Goal: Contribute content: Add original content to the website for others to see

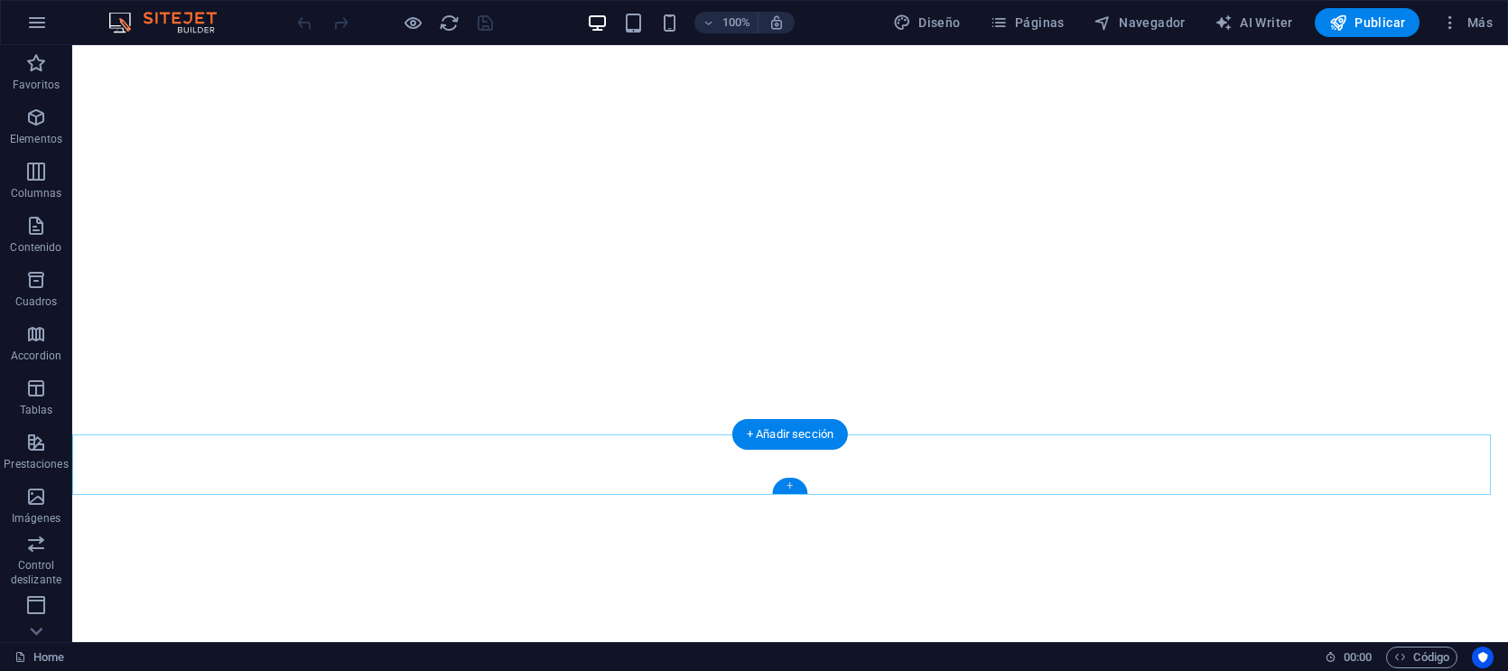
click at [799, 481] on div "+" at bounding box center [789, 486] width 35 height 16
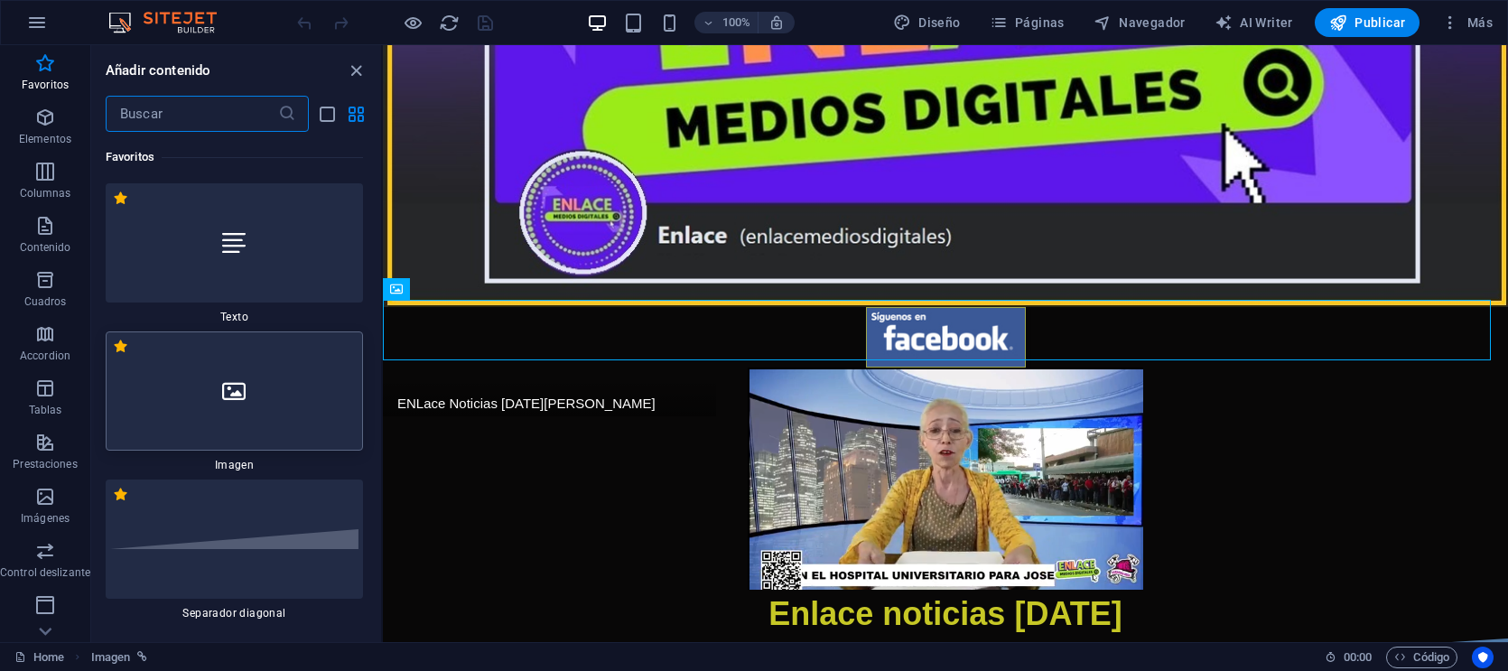
click at [258, 375] on div at bounding box center [234, 390] width 257 height 119
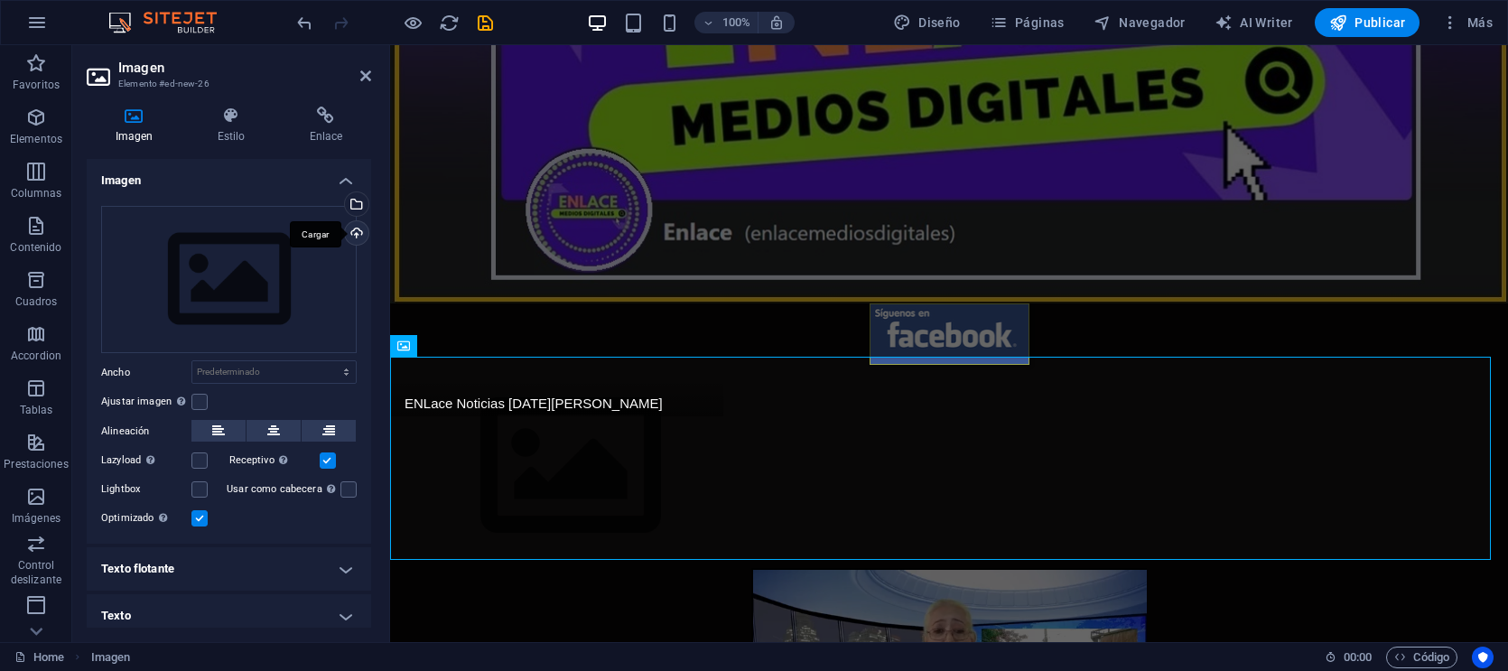
click at [347, 233] on div "Cargar" at bounding box center [354, 234] width 27 height 27
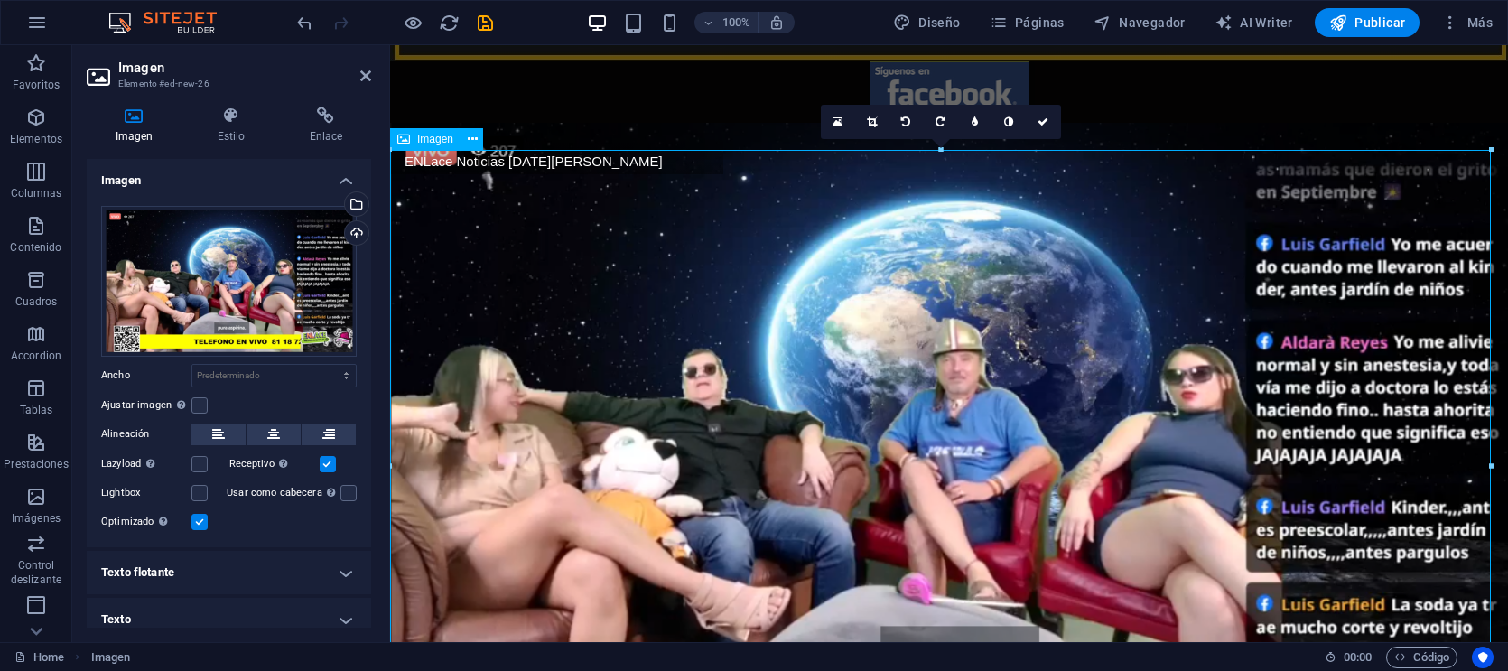
scroll to position [564, 0]
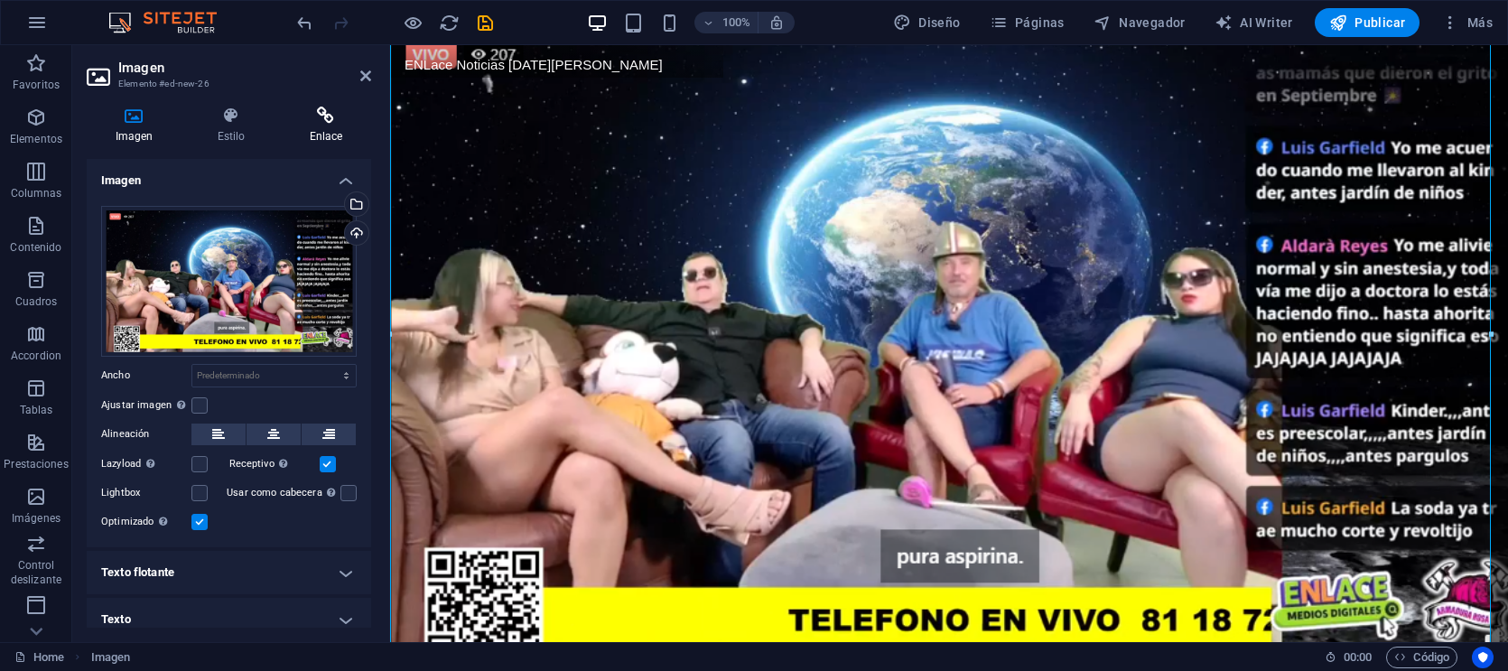
click at [340, 116] on icon at bounding box center [326, 116] width 90 height 18
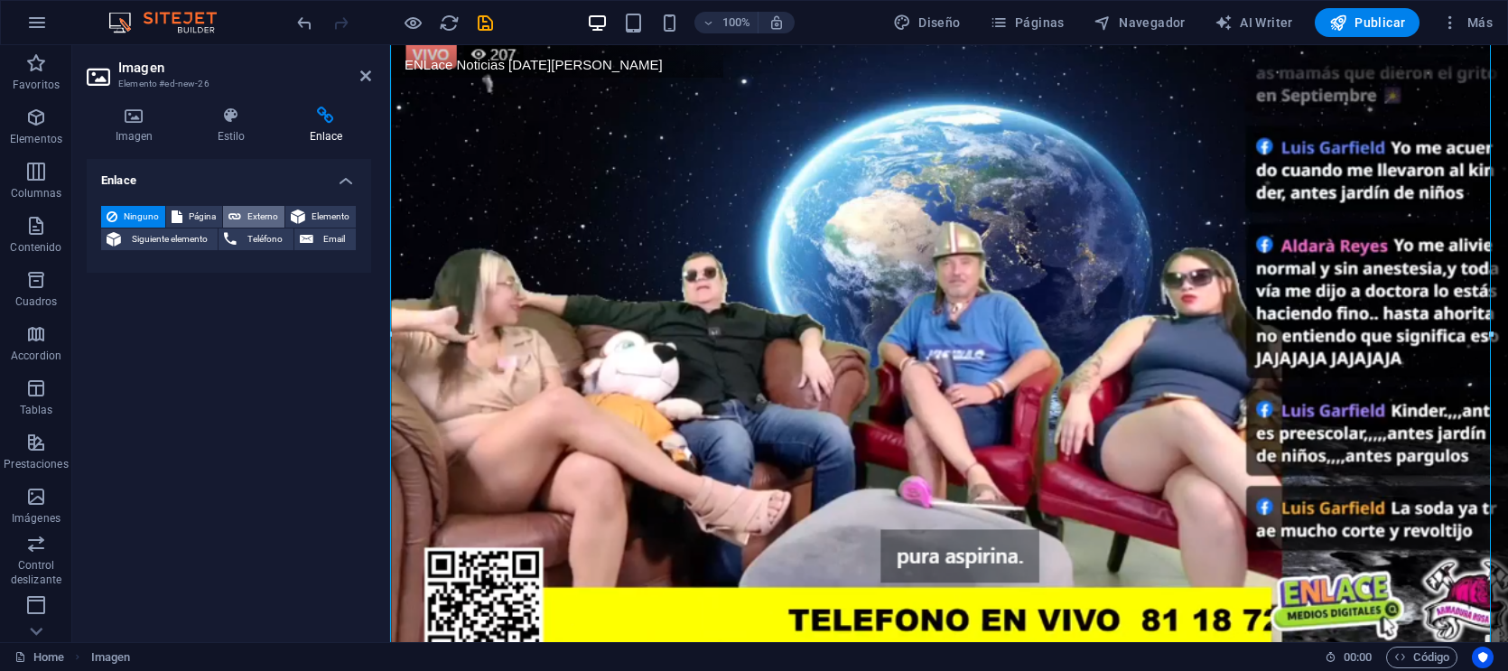
click at [256, 215] on span "Externo" at bounding box center [263, 217] width 33 height 22
select select "blank"
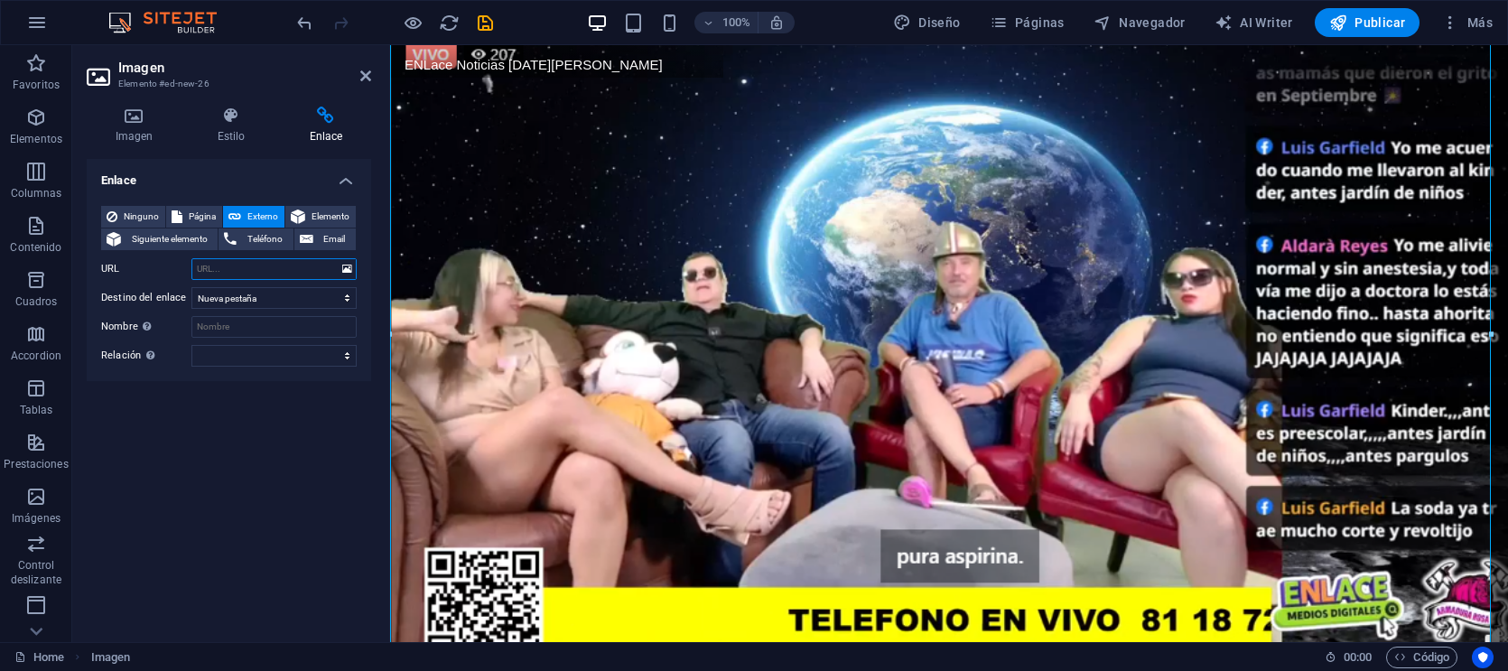
paste input "[URL][DOMAIN_NAME]"
type input "[URL][DOMAIN_NAME]"
click at [484, 19] on icon "save" at bounding box center [485, 23] width 21 height 21
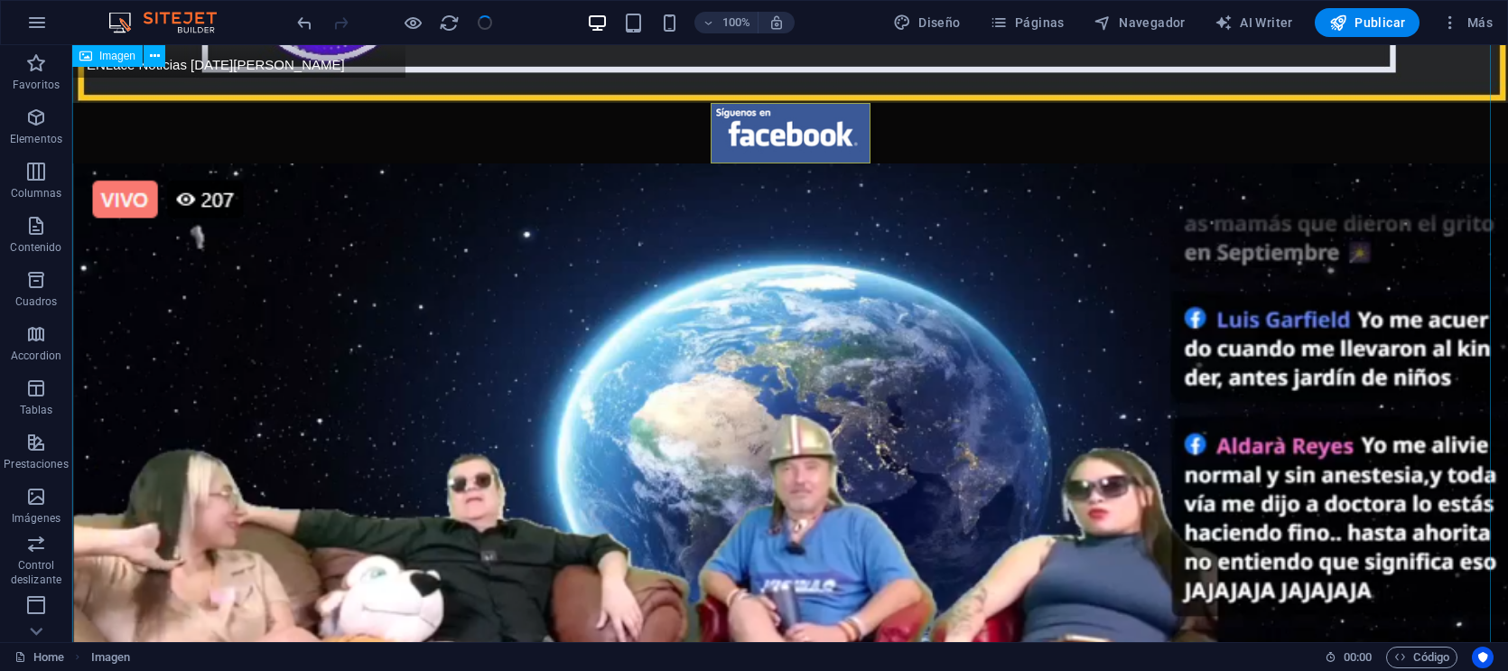
scroll to position [703, 0]
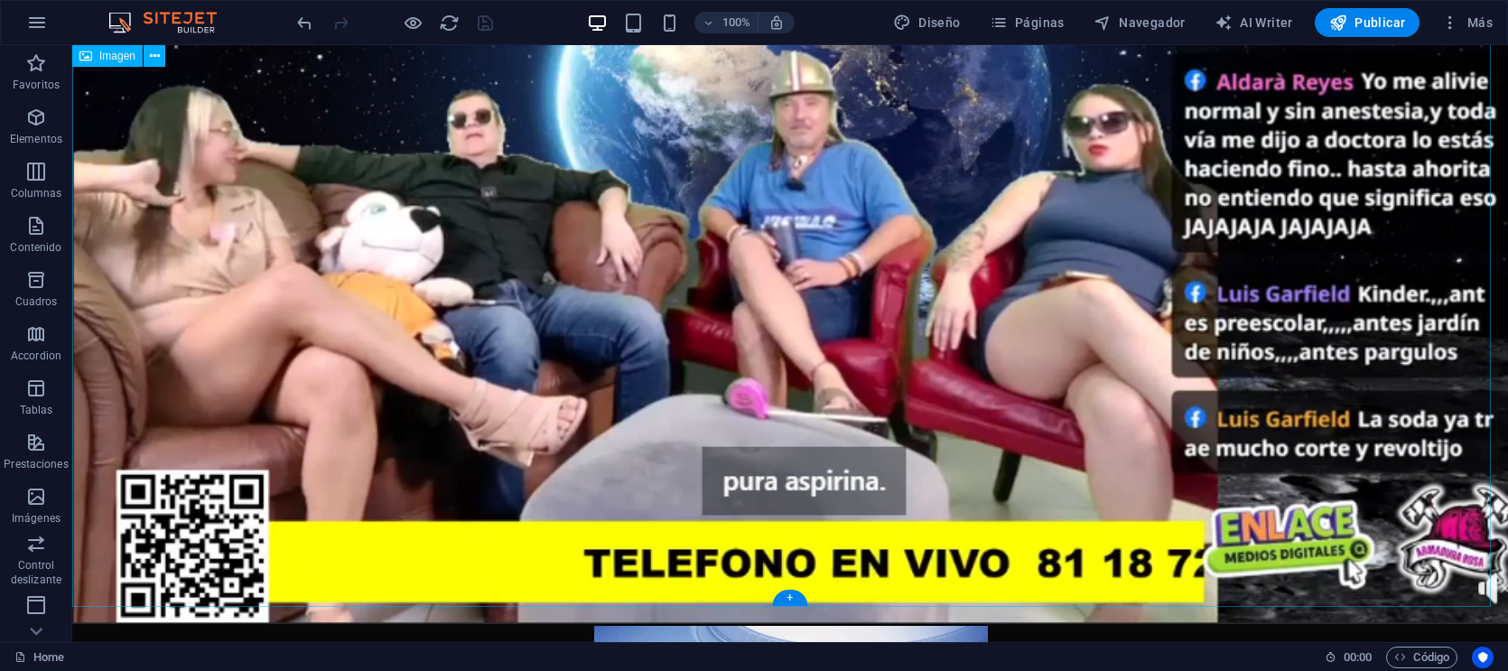
click at [829, 227] on figure at bounding box center [790, 212] width 1436 height 824
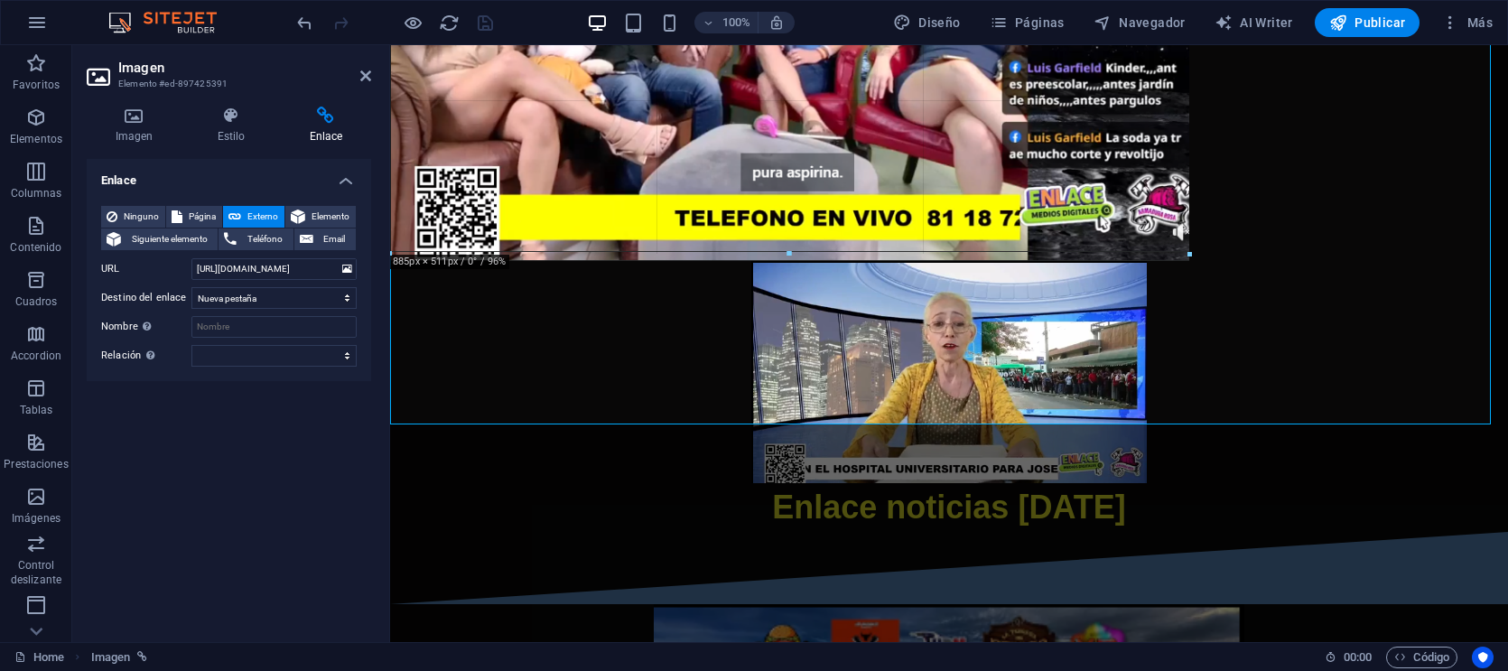
drag, startPoint x: 1487, startPoint y: 421, endPoint x: 1103, endPoint y: 247, distance: 421.1
type input "880"
select select "px"
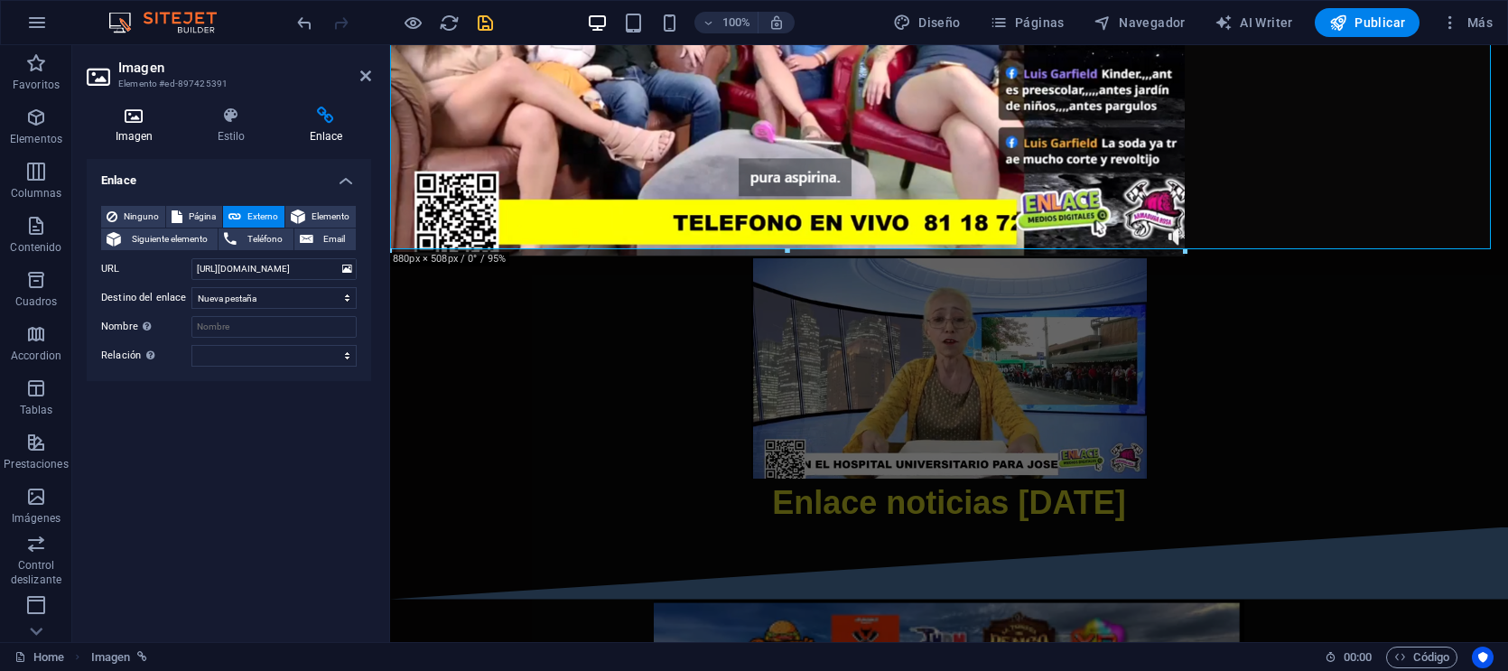
click at [156, 119] on icon at bounding box center [134, 116] width 95 height 18
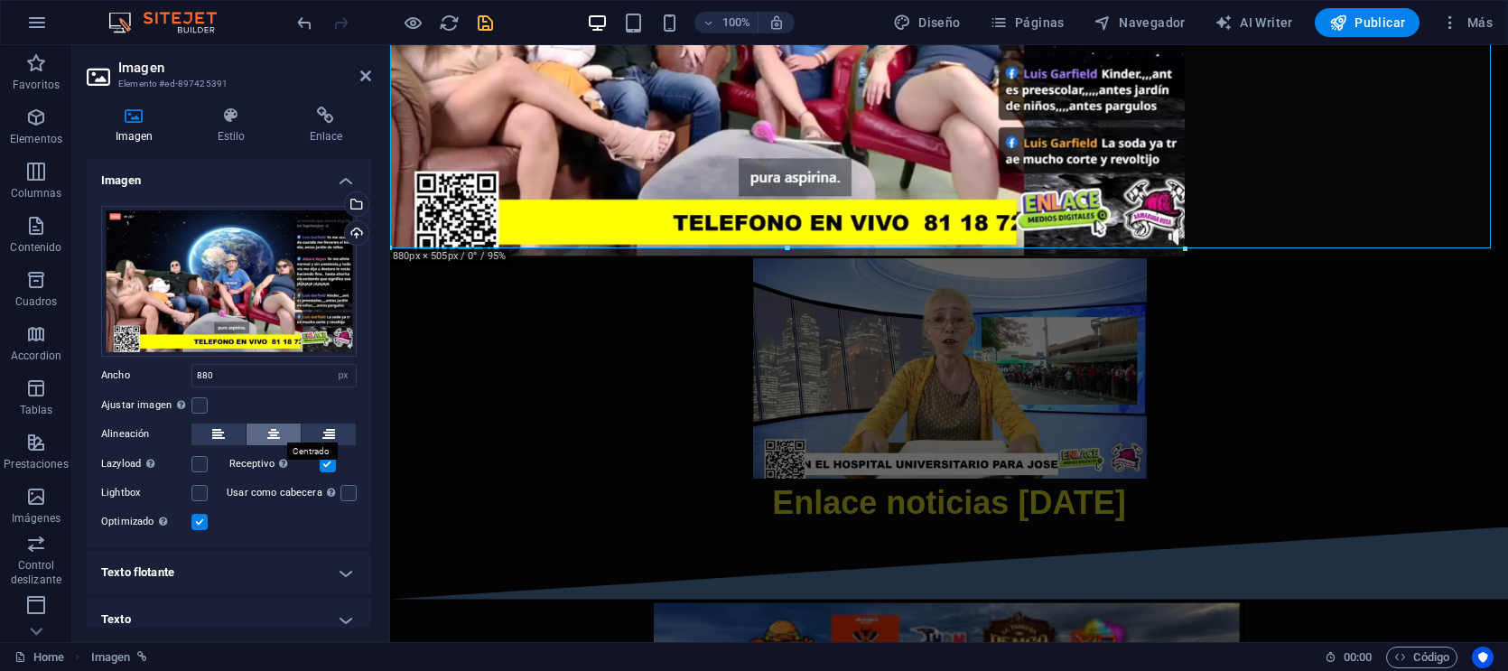
click at [283, 433] on button at bounding box center [274, 435] width 54 height 22
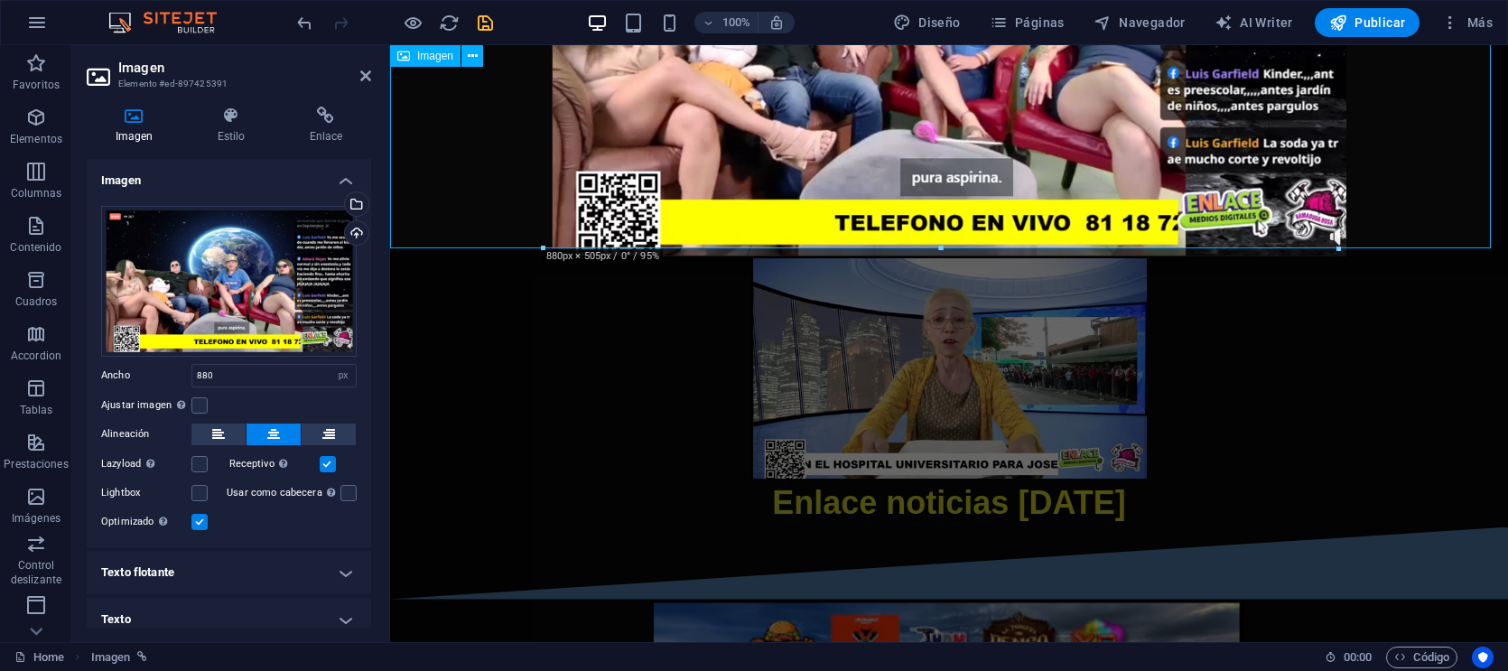
click at [1300, 178] on figure at bounding box center [949, 28] width 1118 height 456
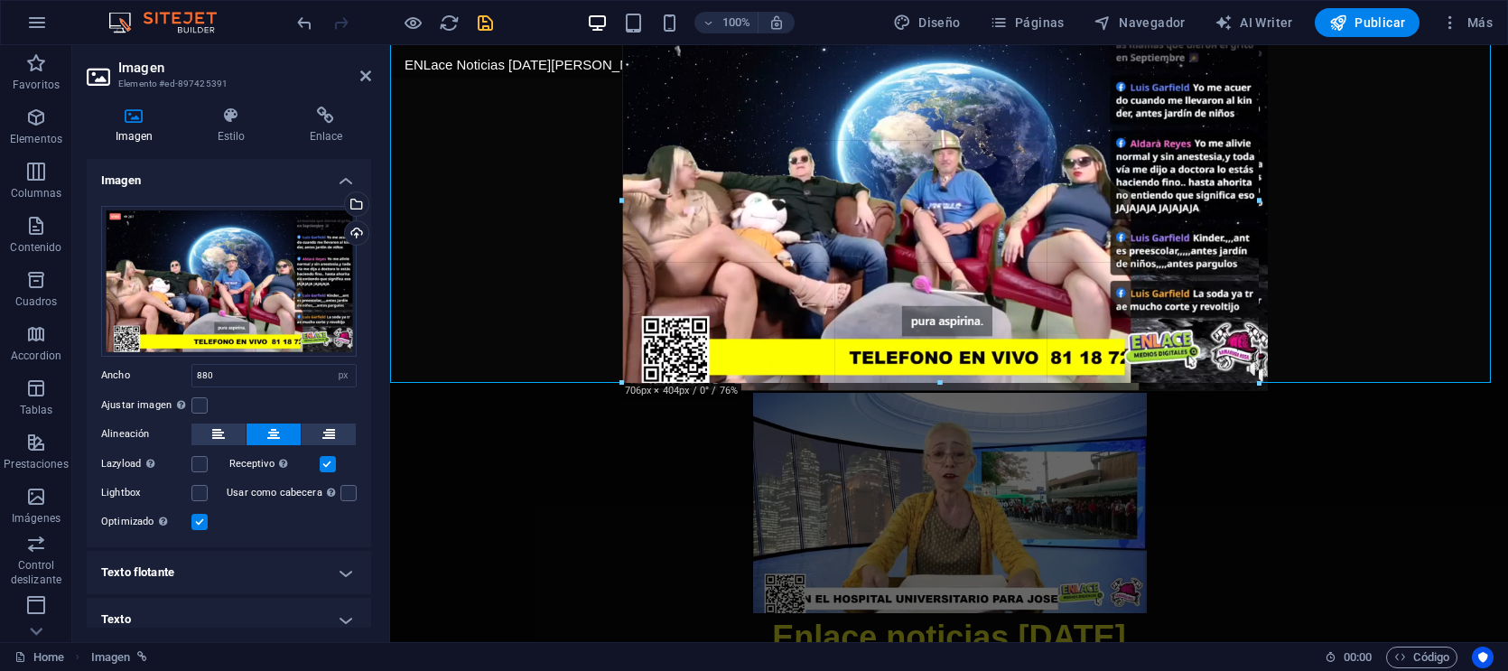
drag, startPoint x: 954, startPoint y: 433, endPoint x: 1150, endPoint y: 385, distance: 201.7
type input "708"
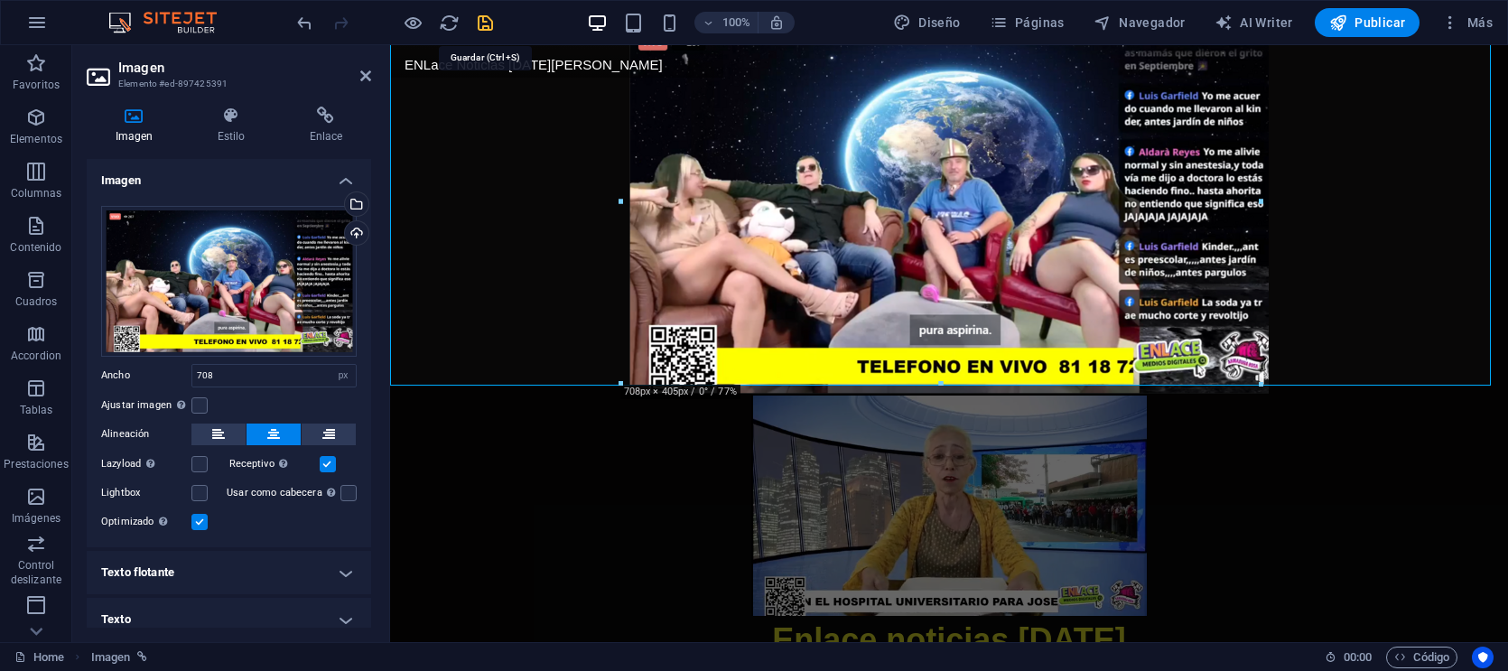
drag, startPoint x: 485, startPoint y: 23, endPoint x: 421, endPoint y: 15, distance: 64.6
click at [485, 23] on icon "save" at bounding box center [485, 23] width 21 height 21
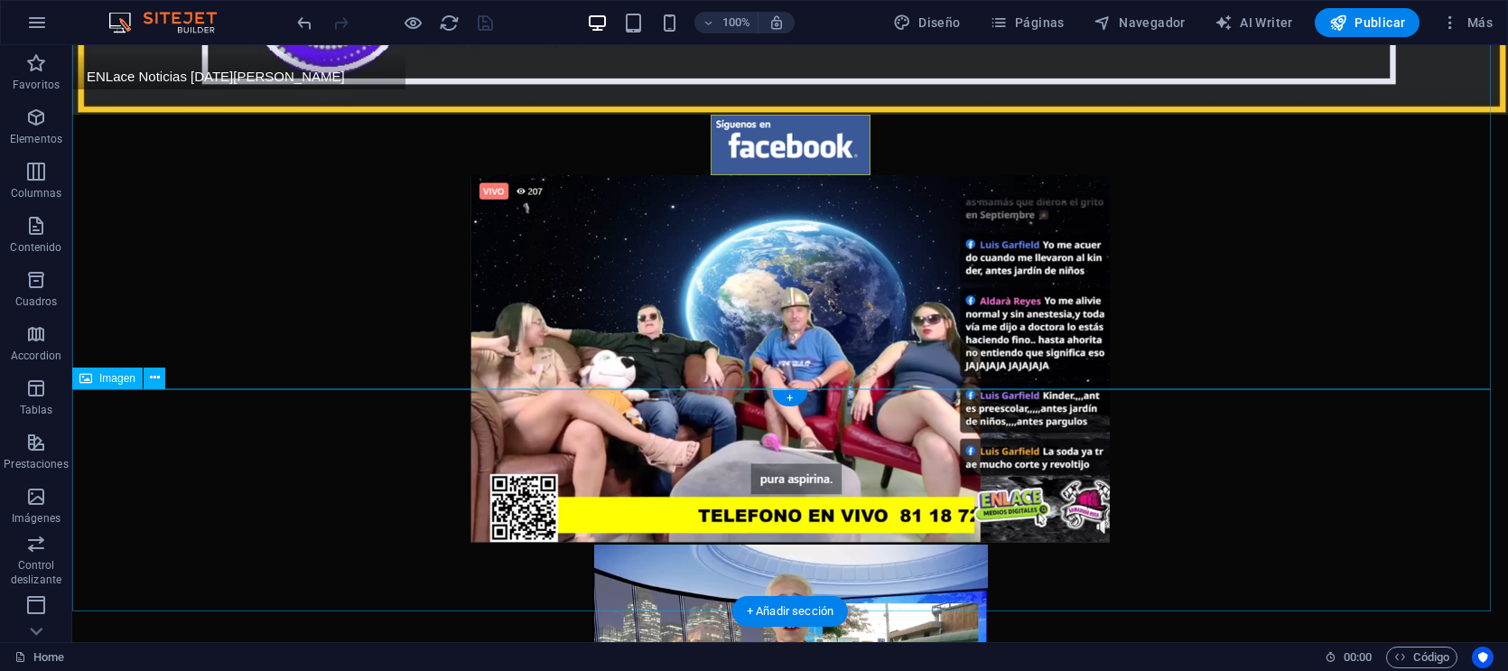
scroll to position [703, 0]
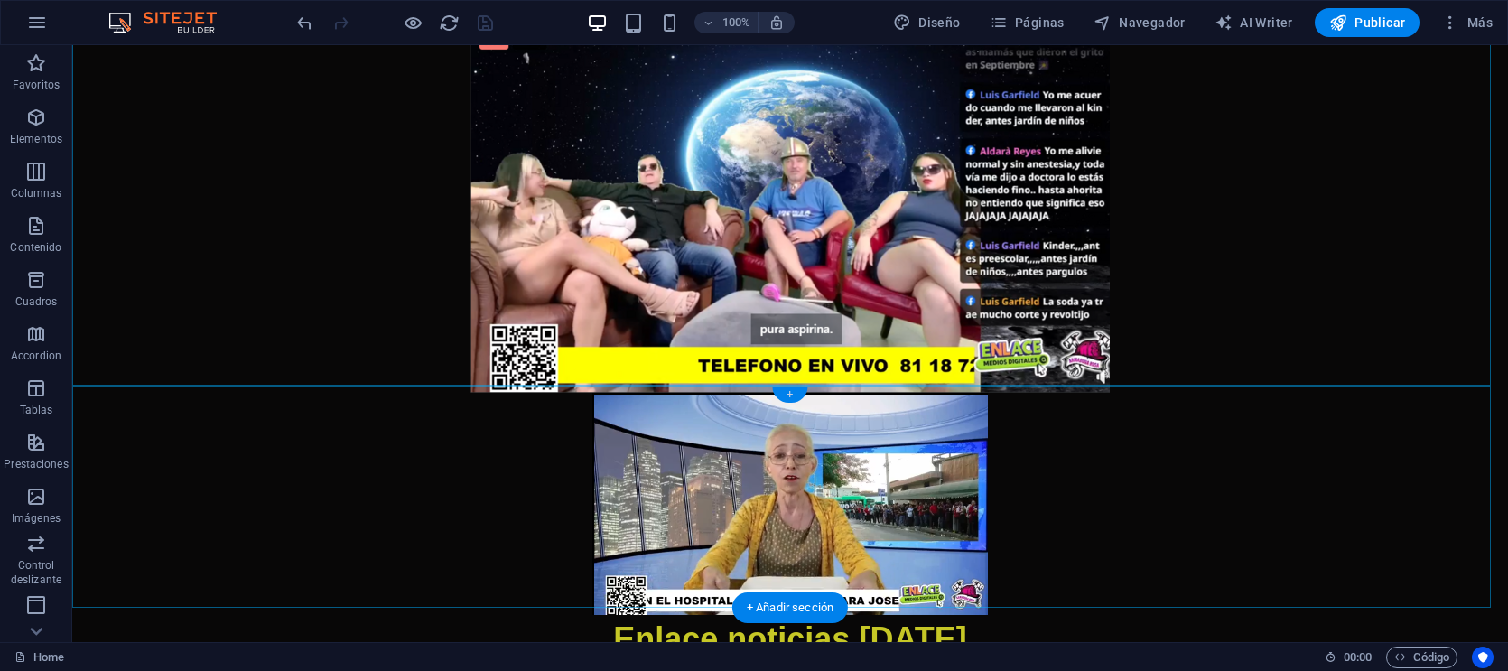
click at [799, 392] on div "+" at bounding box center [789, 394] width 35 height 16
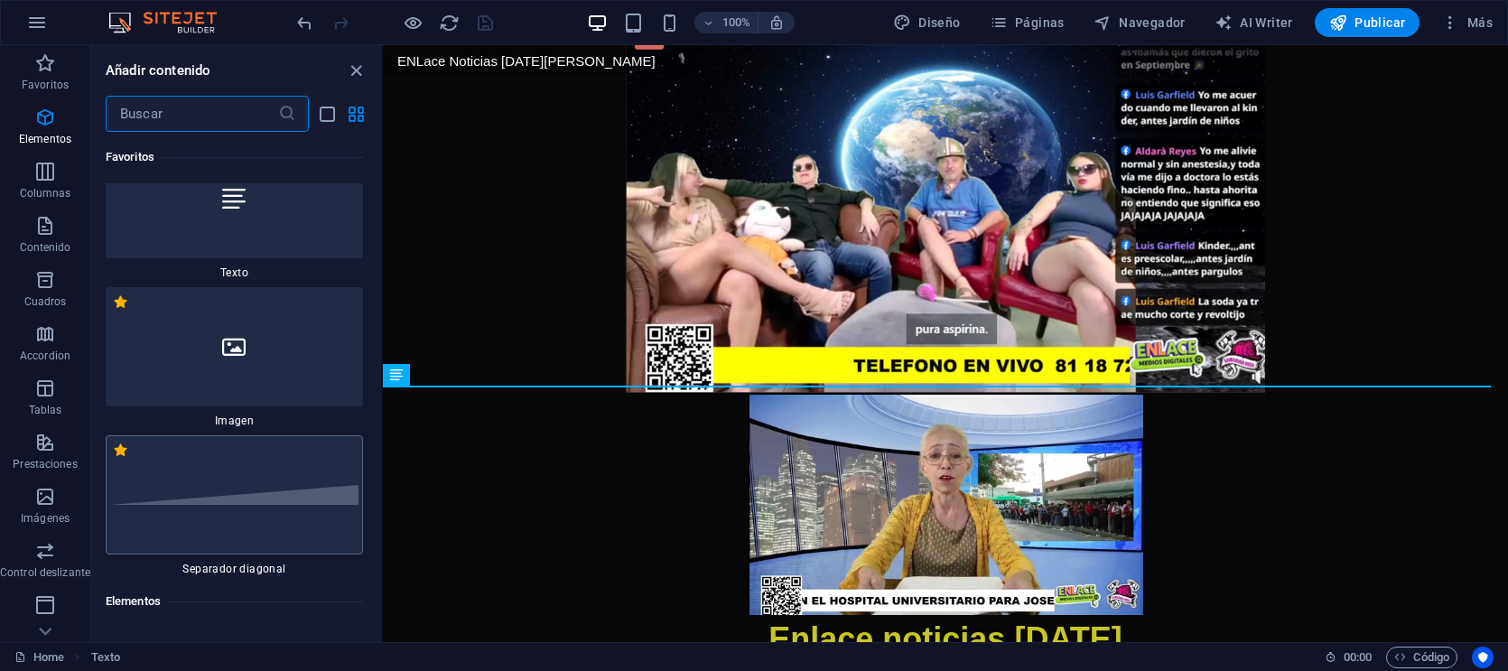
scroll to position [0, 0]
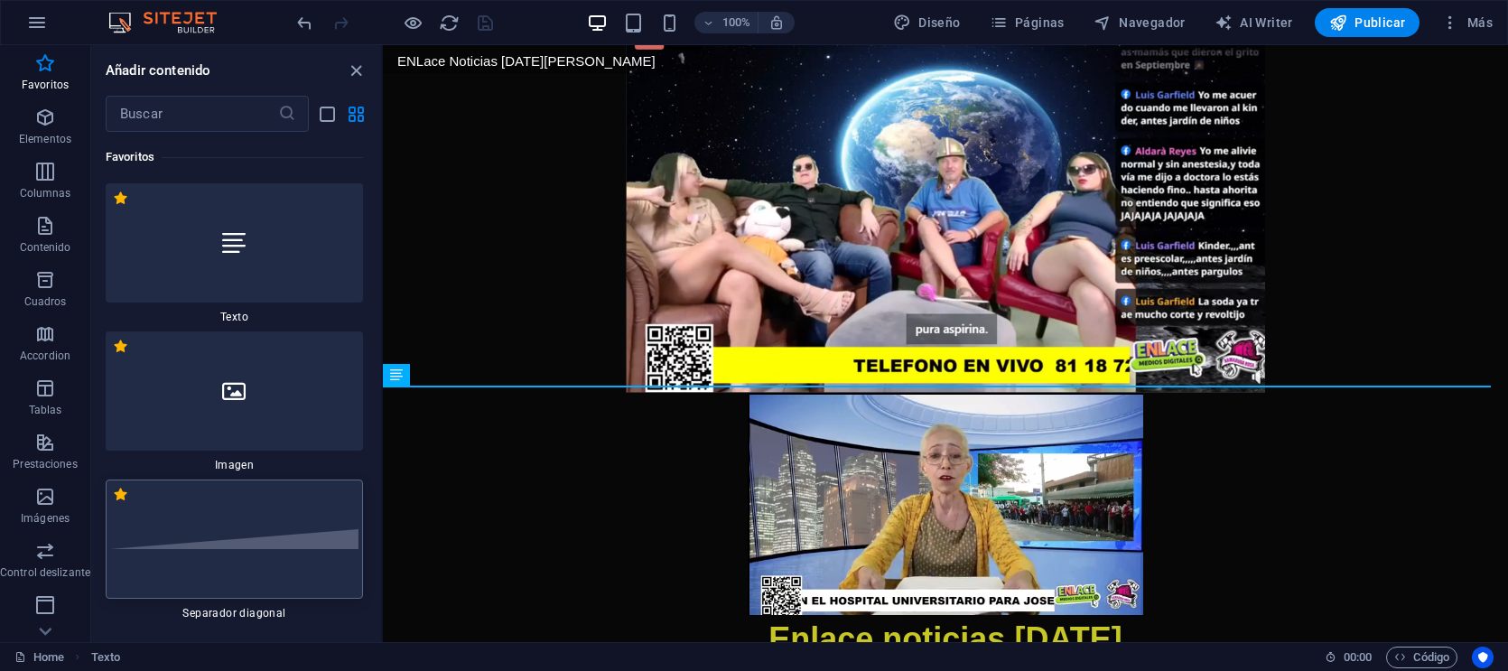
drag, startPoint x: 323, startPoint y: 585, endPoint x: 131, endPoint y: 189, distance: 440.6
click at [323, 585] on div at bounding box center [234, 538] width 257 height 119
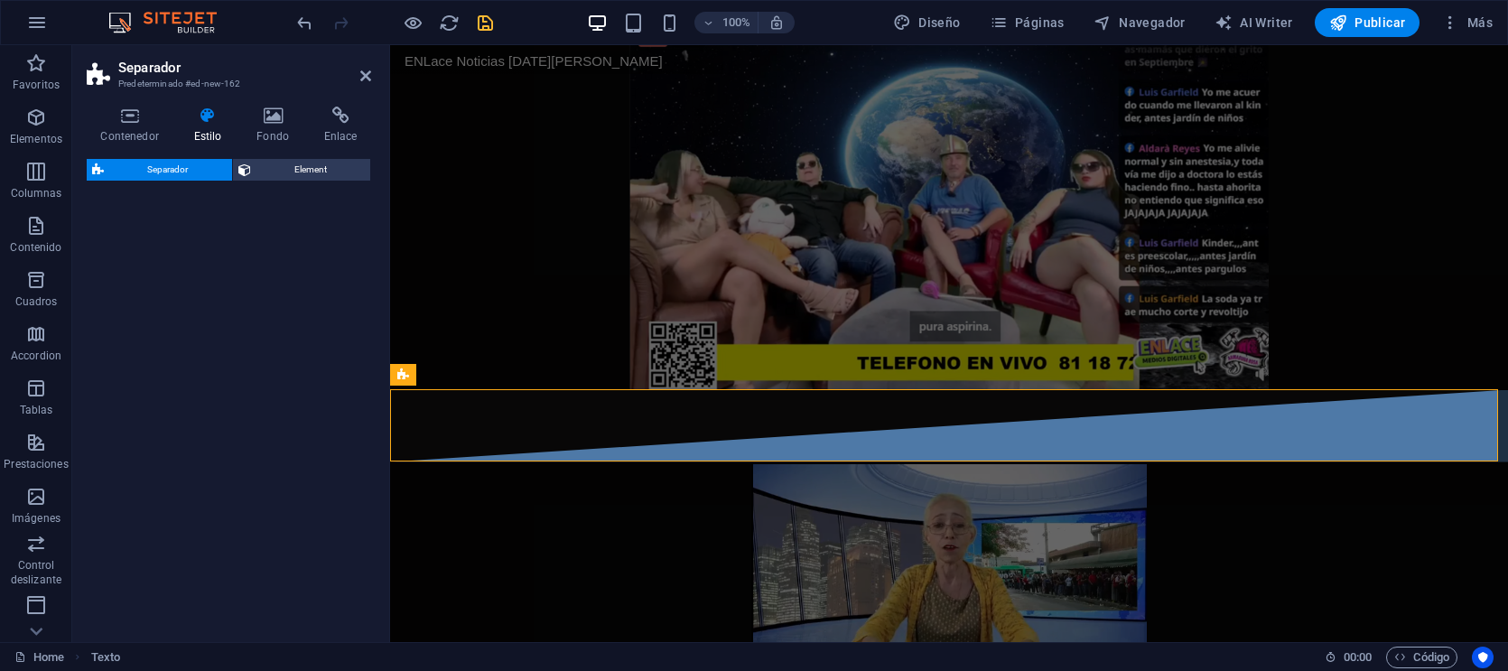
select select "diagonal"
select select "rem"
select select "preset-separator-v3-diagonal"
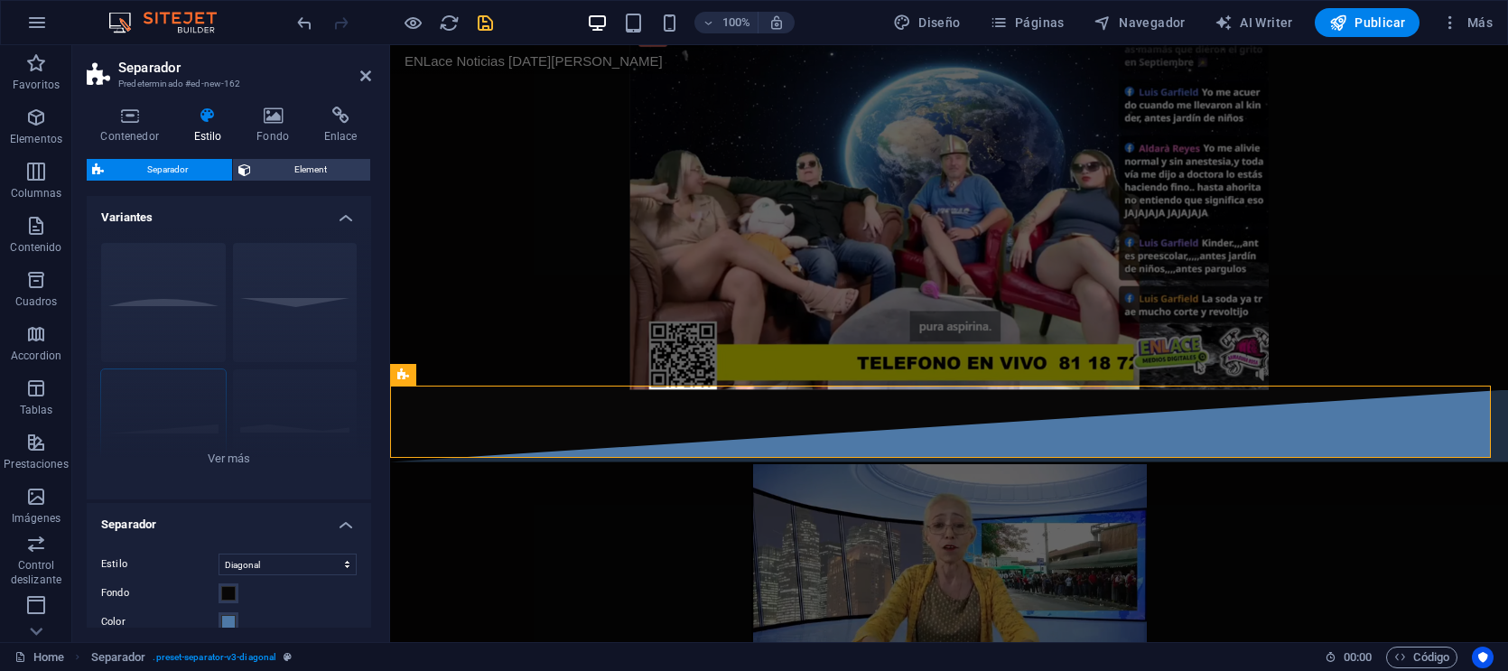
scroll to position [564, 0]
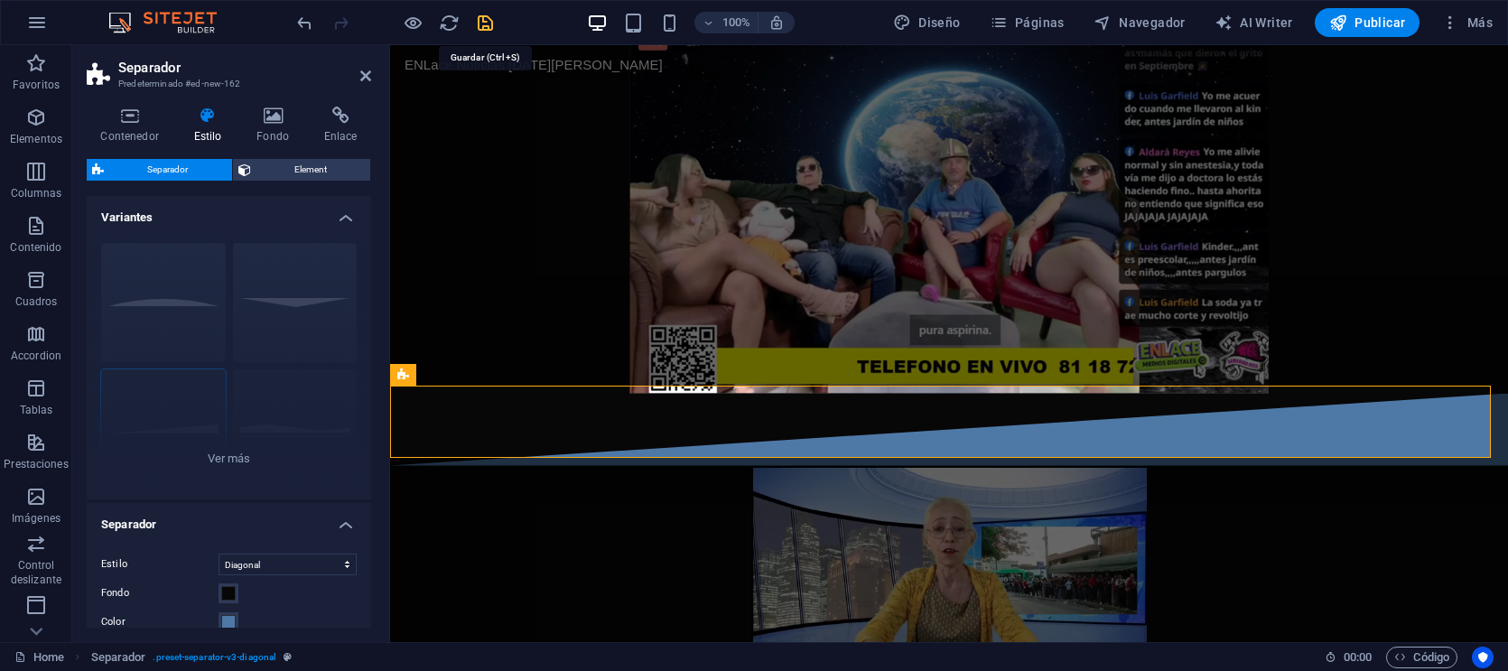
click at [494, 27] on icon "save" at bounding box center [485, 23] width 21 height 21
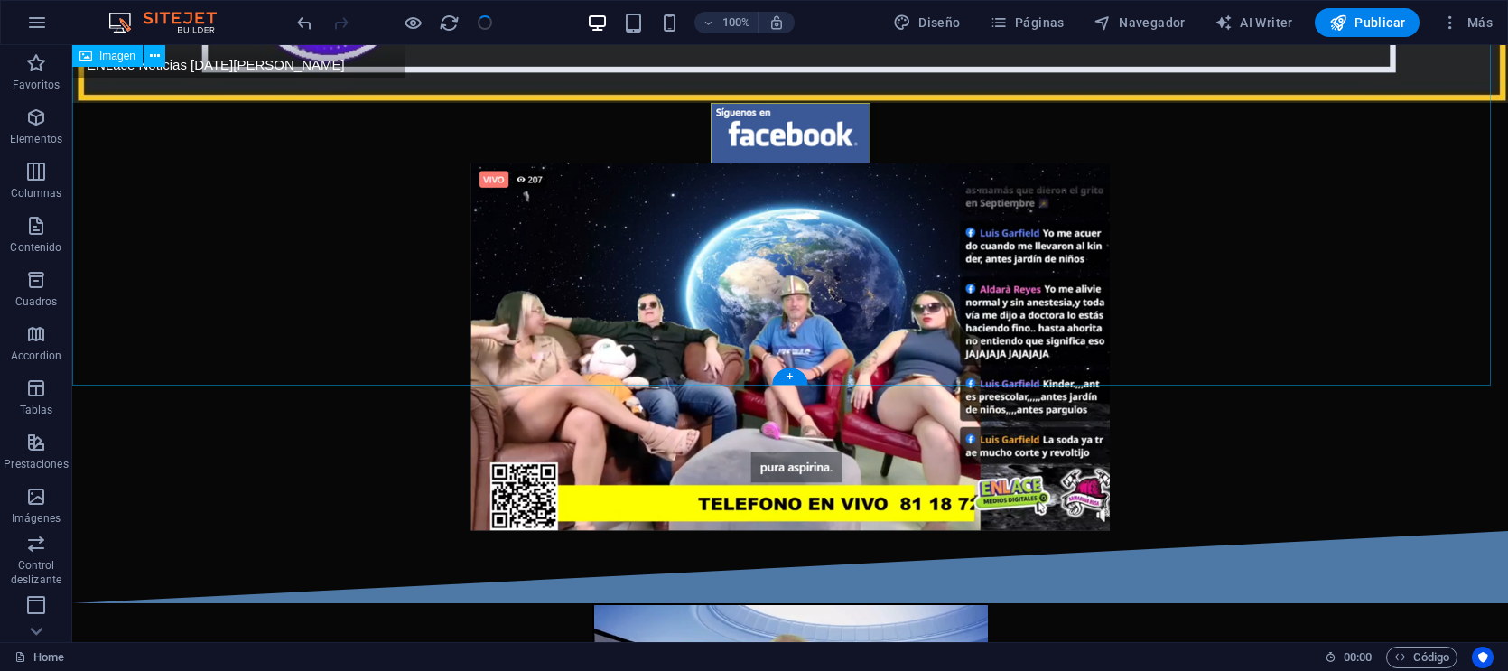
scroll to position [703, 0]
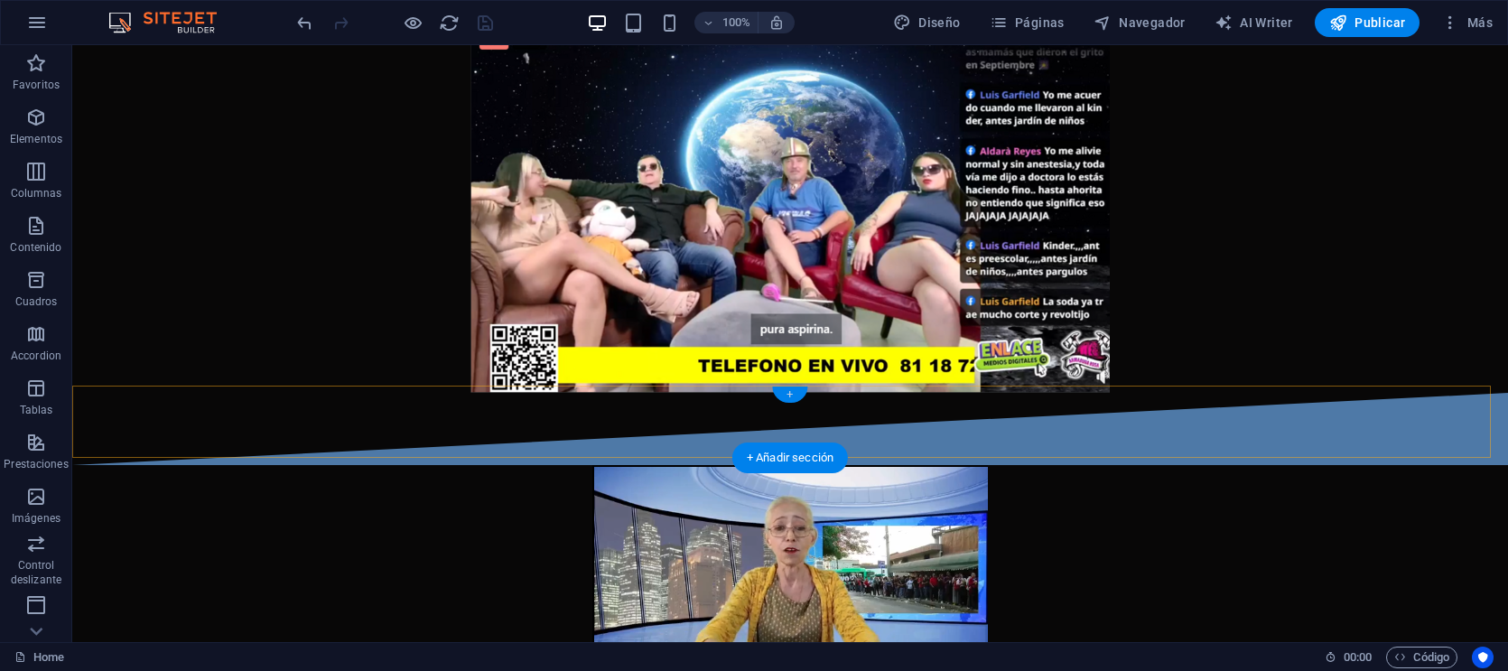
click at [796, 393] on div "+" at bounding box center [789, 394] width 35 height 16
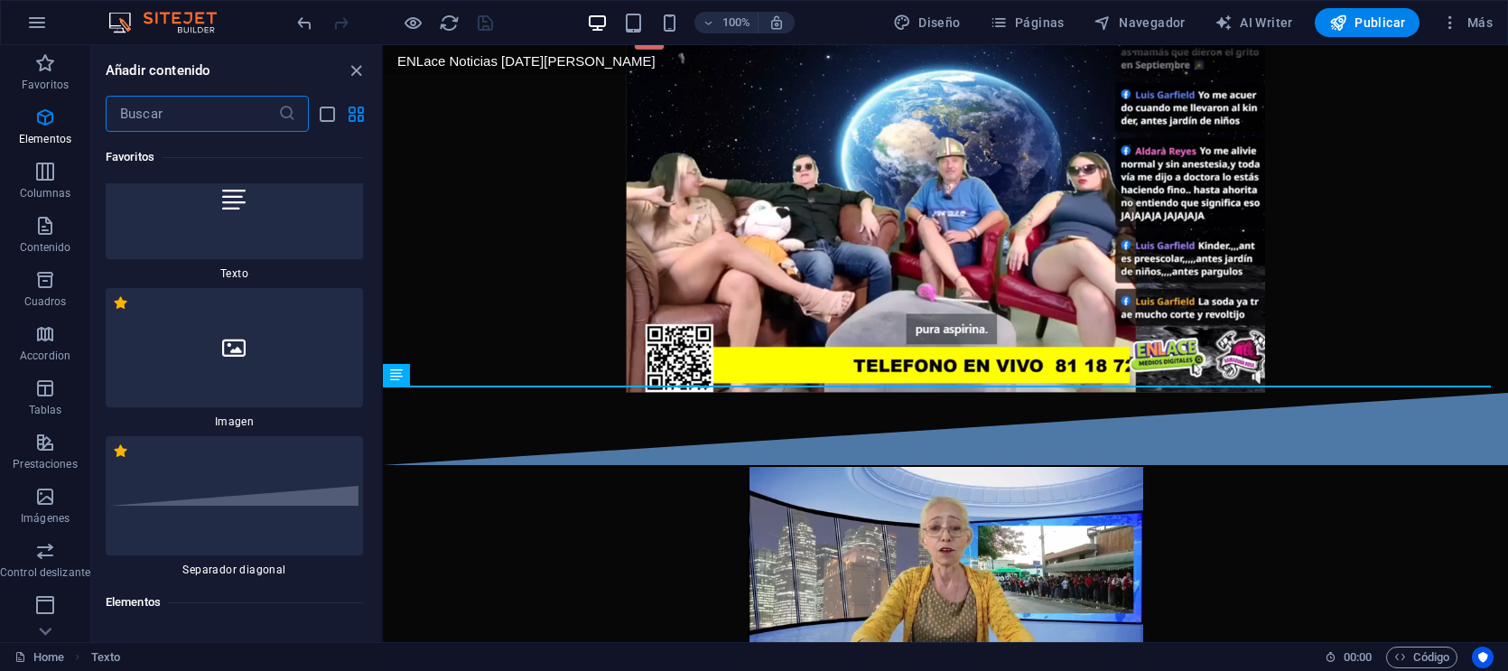
scroll to position [0, 0]
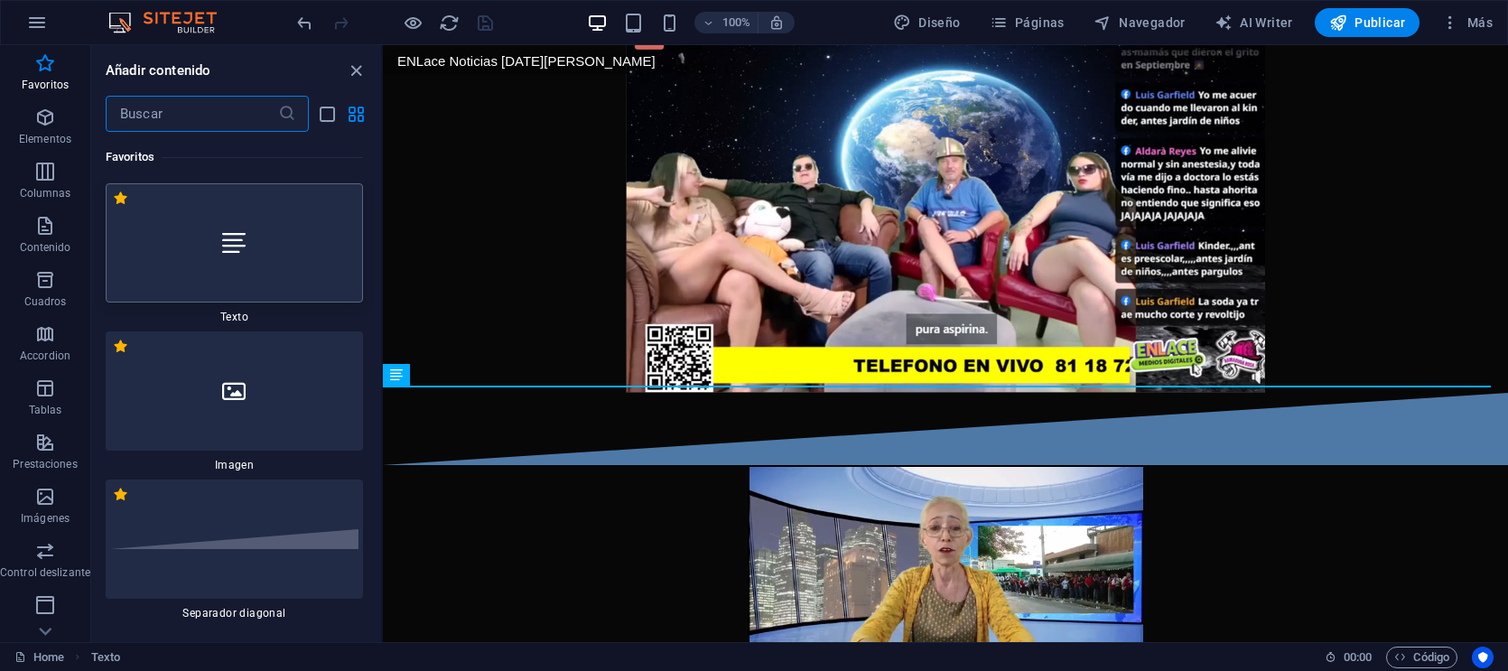
drag, startPoint x: 256, startPoint y: 279, endPoint x: 204, endPoint y: 377, distance: 110.3
click at [256, 277] on div at bounding box center [234, 242] width 257 height 119
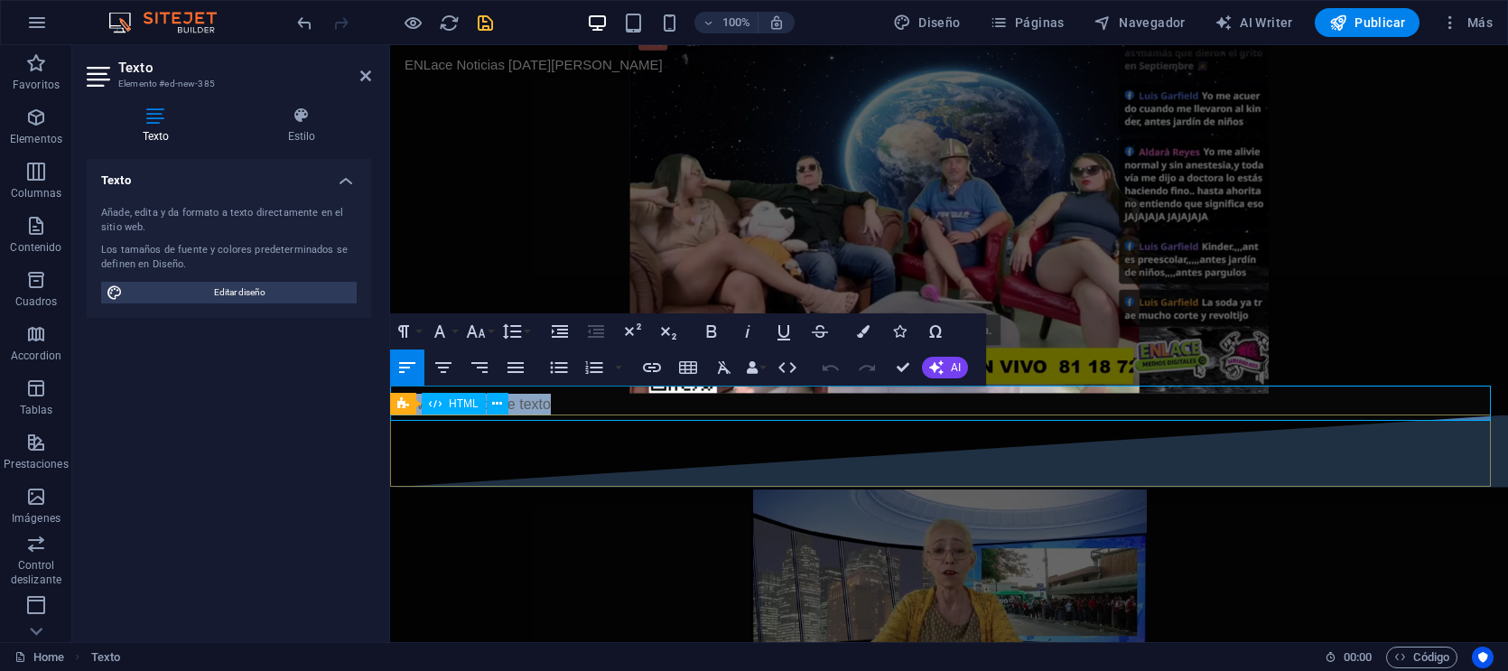
scroll to position [558, 0]
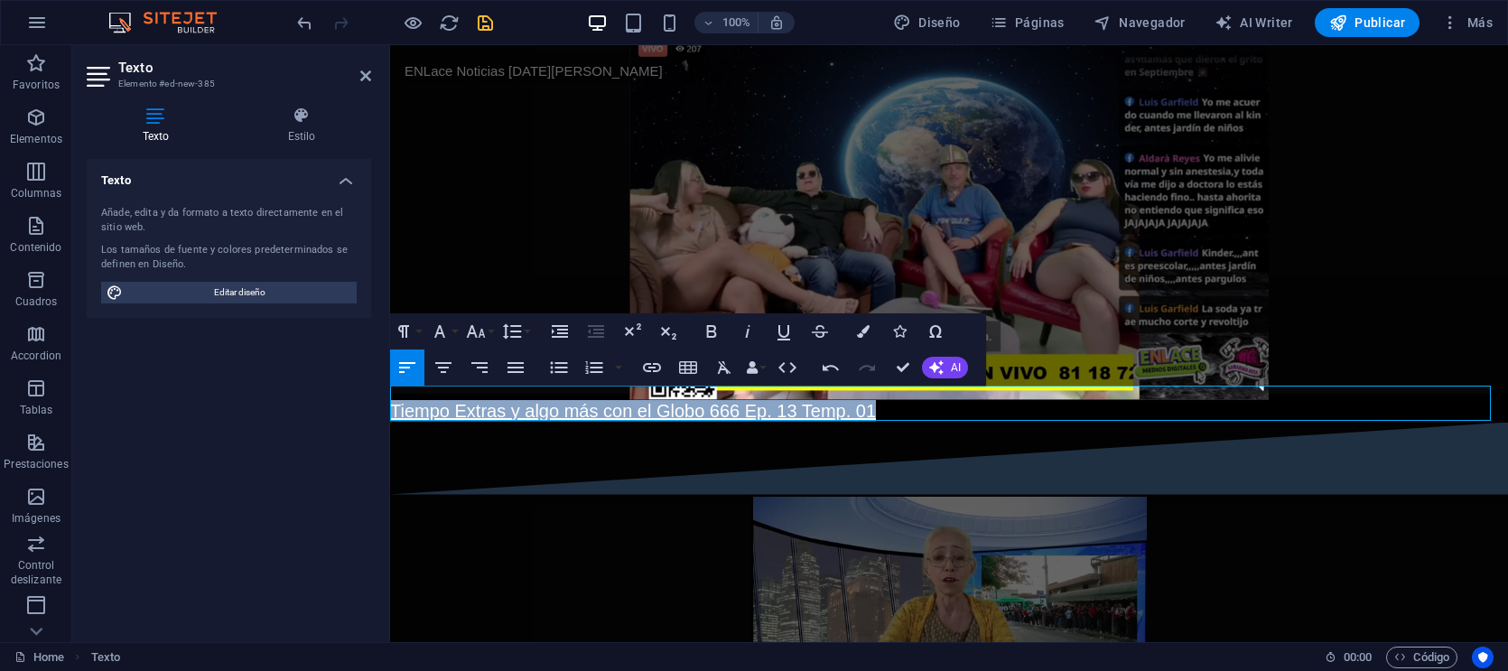
drag, startPoint x: 922, startPoint y: 402, endPoint x: 771, endPoint y: 443, distance: 156.4
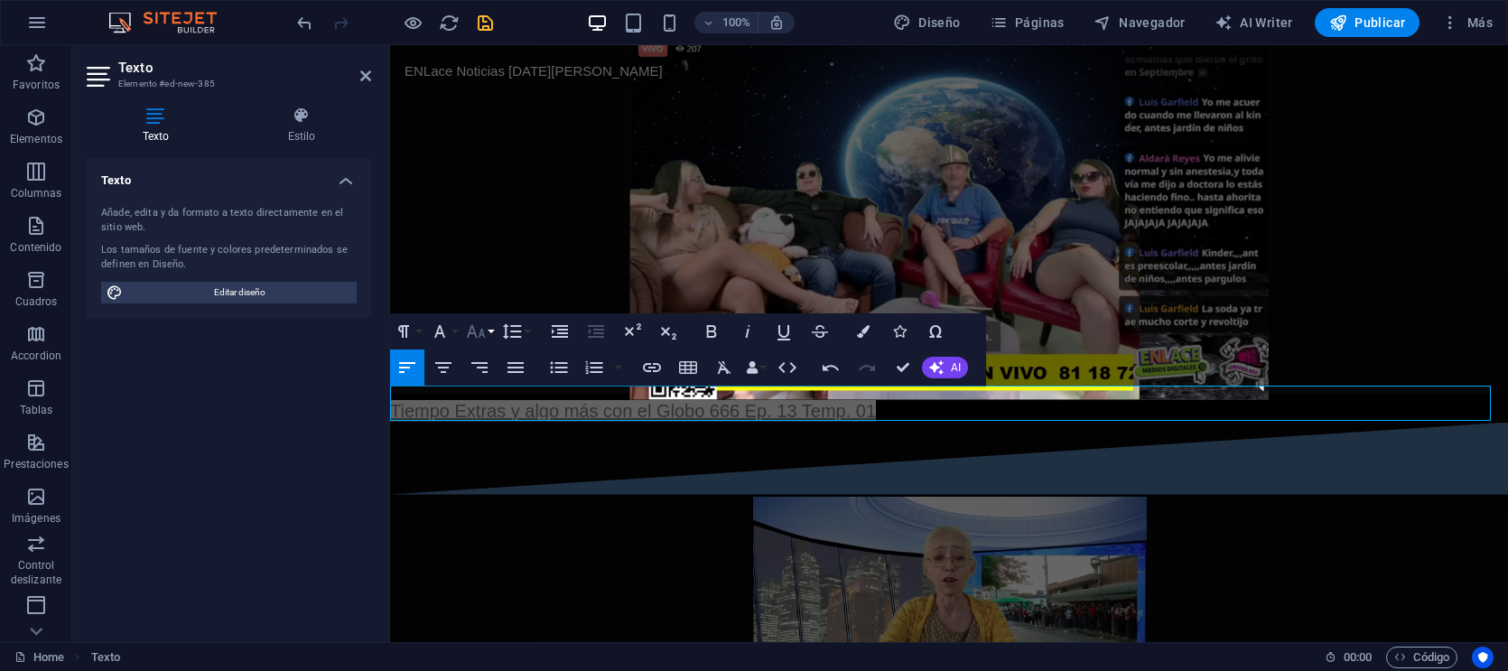
click at [475, 328] on icon "button" at bounding box center [476, 332] width 22 height 22
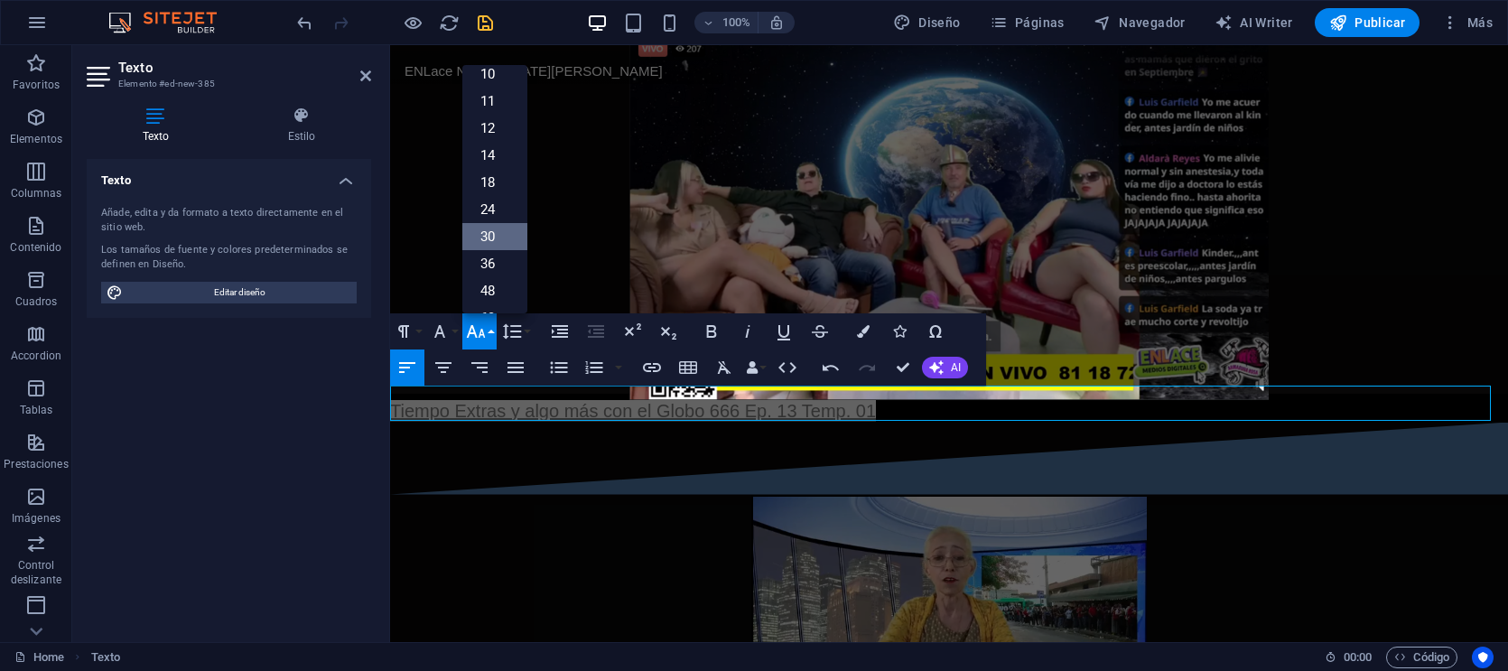
scroll to position [113, 0]
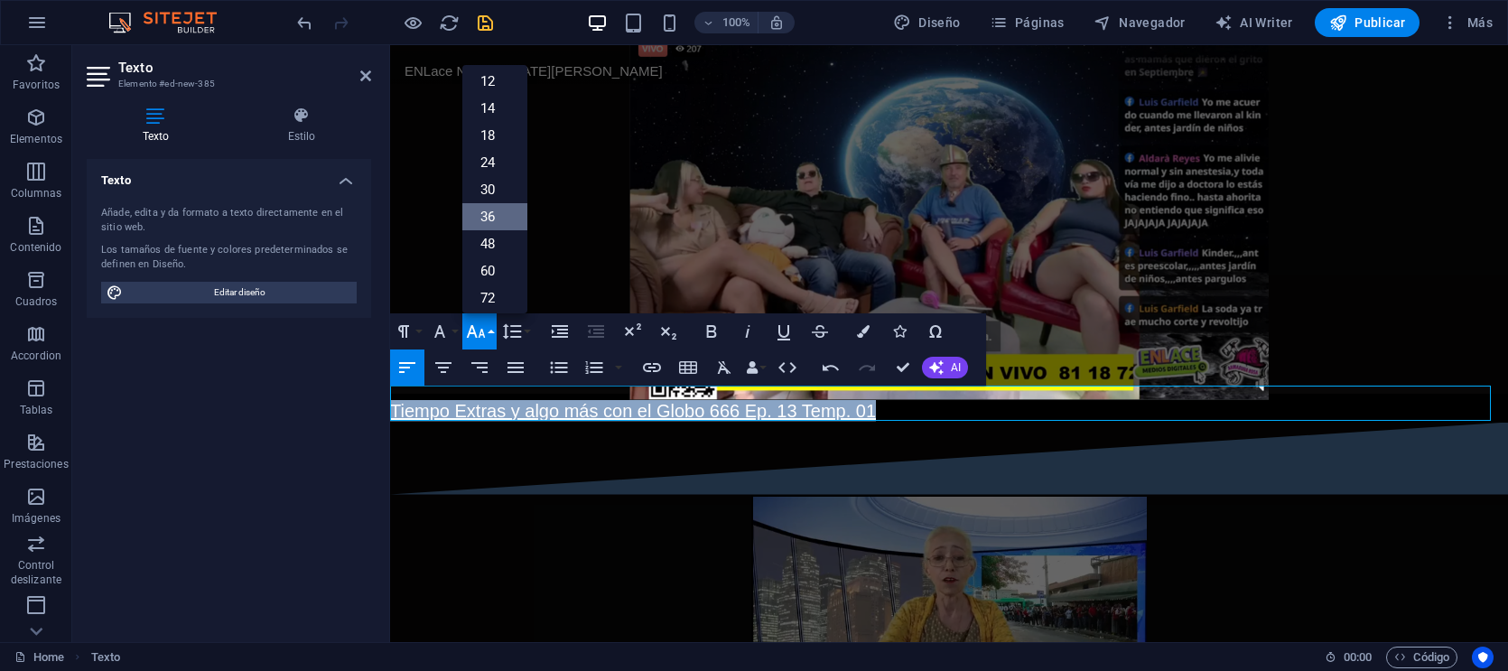
click at [497, 223] on link "36" at bounding box center [494, 216] width 65 height 27
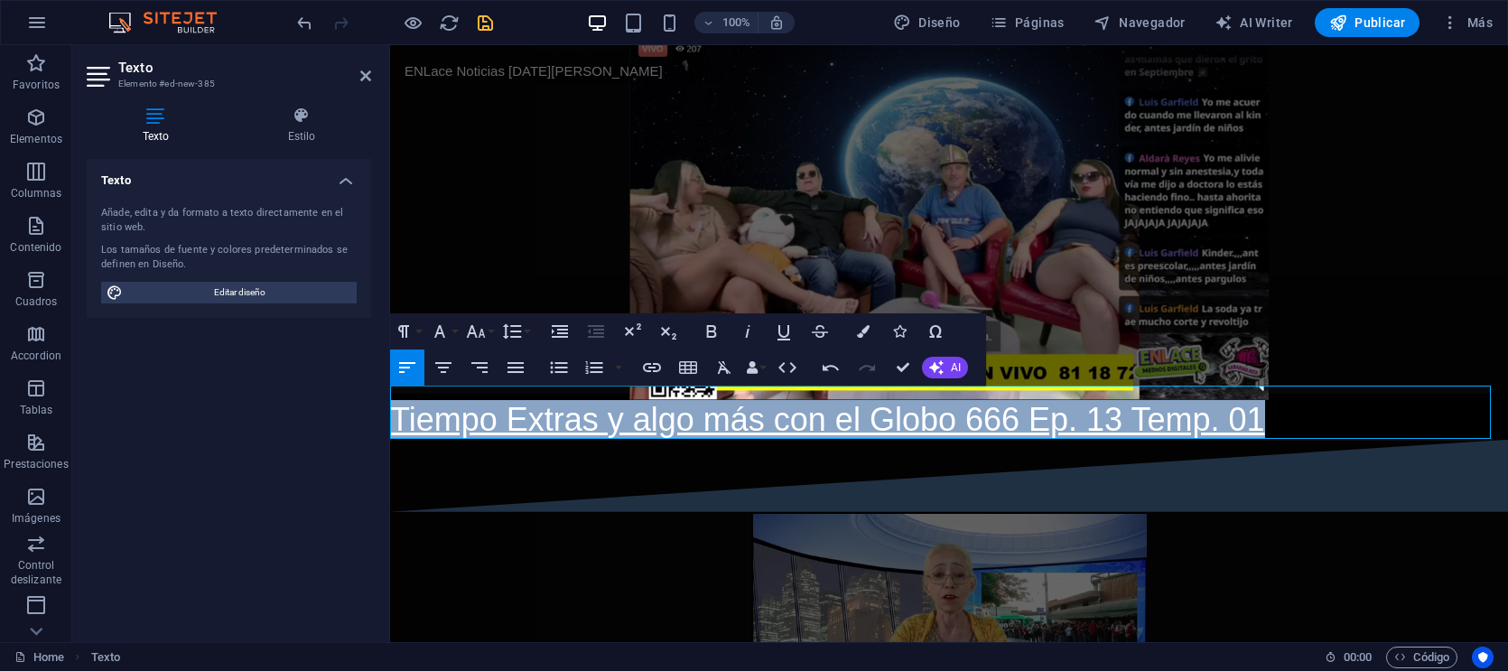
scroll to position [696, 0]
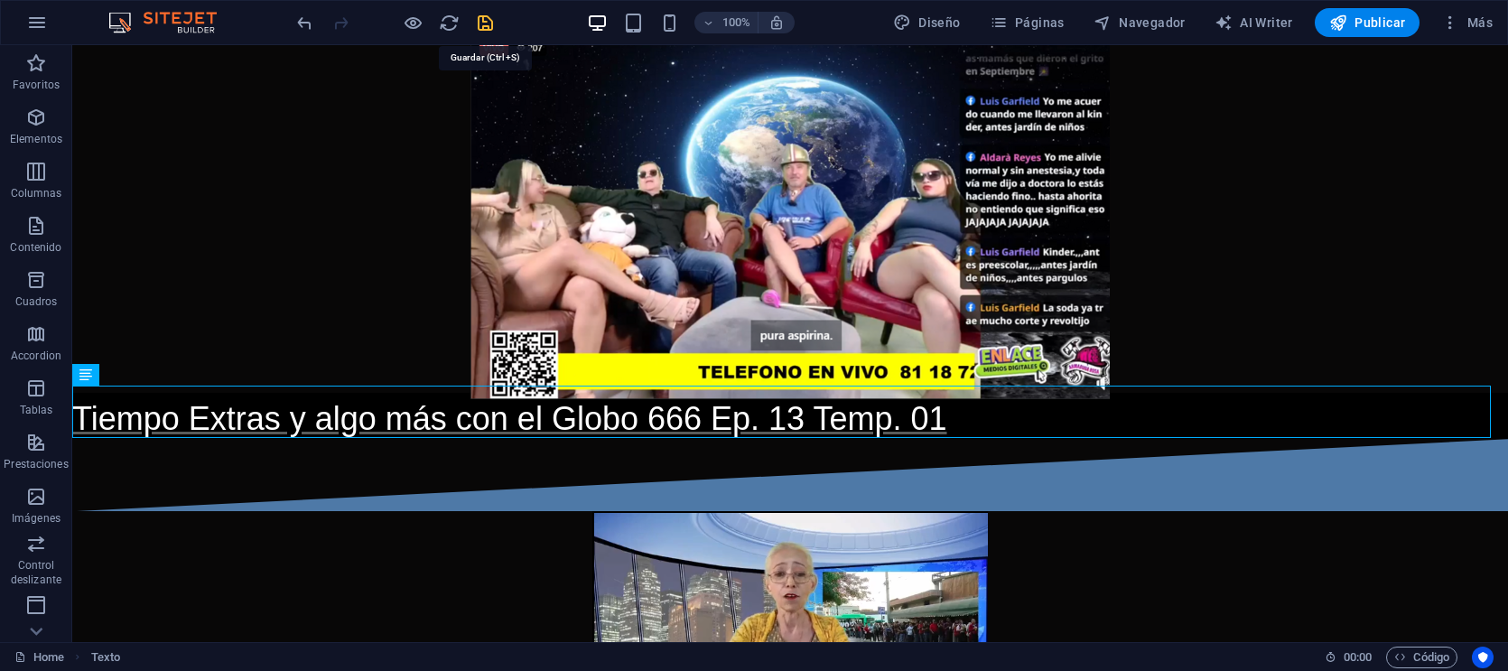
click at [490, 21] on icon "save" at bounding box center [485, 23] width 21 height 21
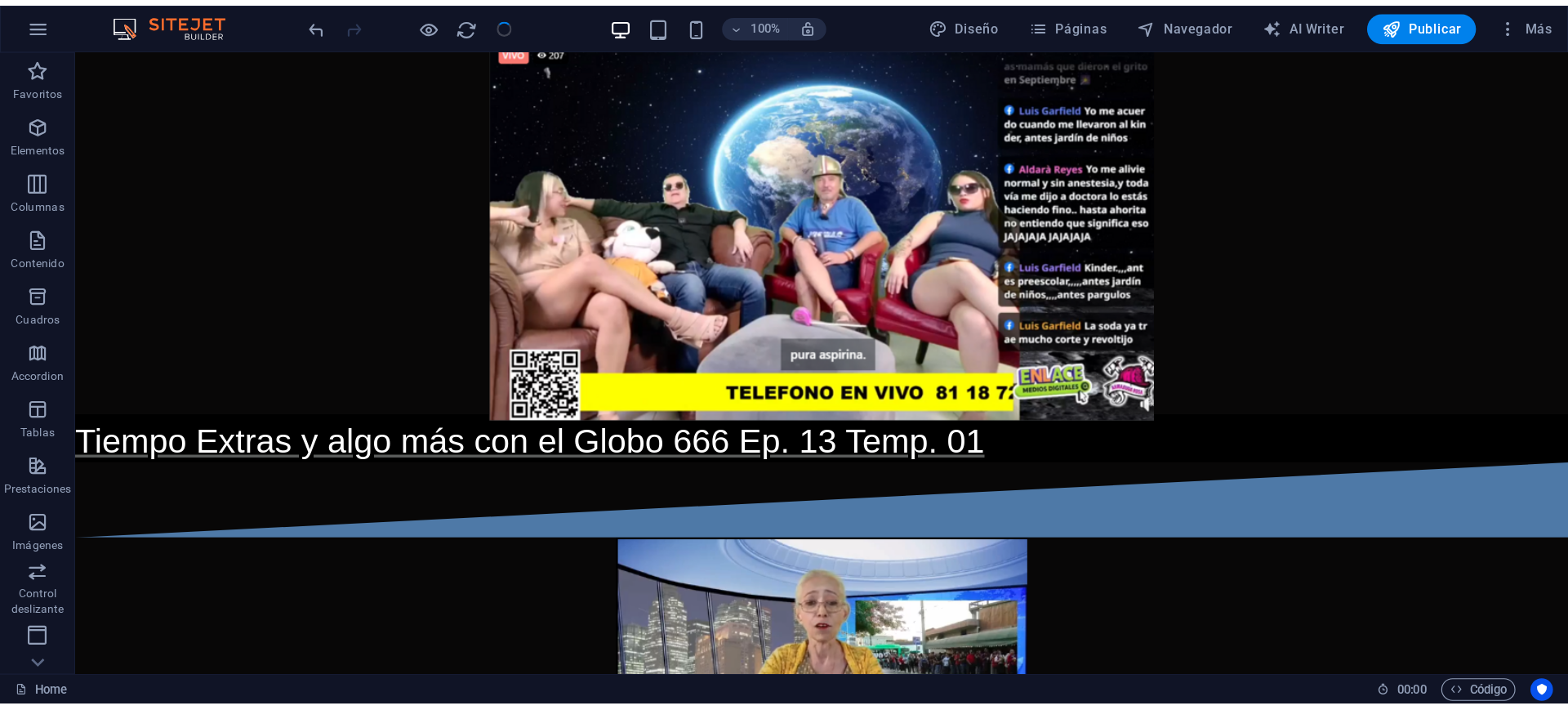
scroll to position [718, 0]
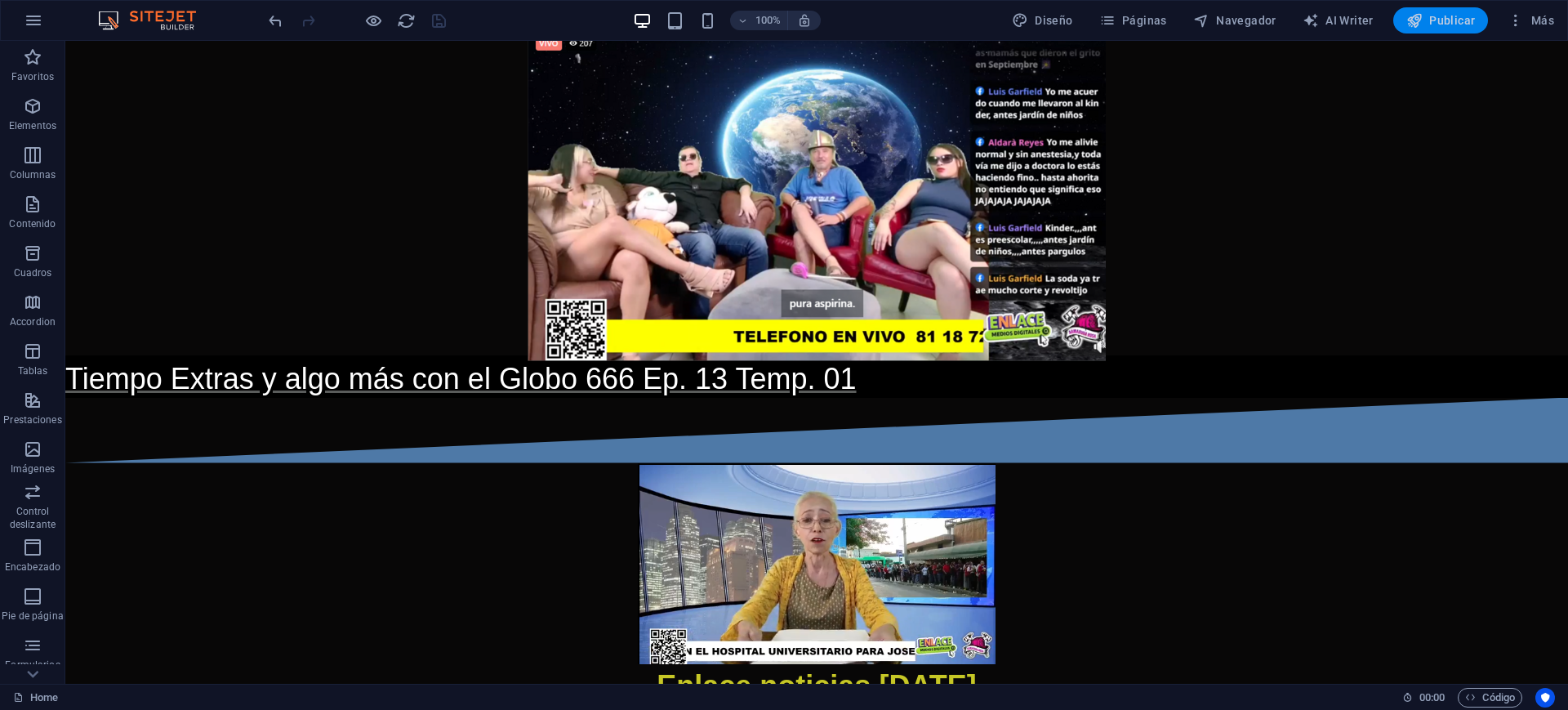
click at [1450, 21] on span "Publicar" at bounding box center [1440, 21] width 70 height 16
